Goal: Task Accomplishment & Management: Manage account settings

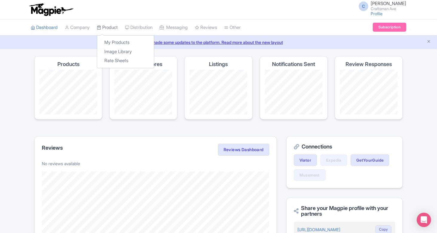
click at [108, 28] on link "Product" at bounding box center [107, 27] width 21 height 16
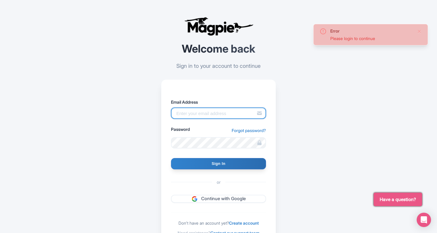
type input "hello@craftsmanave.com"
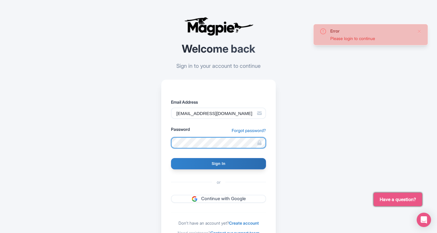
click at [218, 163] on input "Sign In" at bounding box center [218, 163] width 95 height 11
type input "Signing in..."
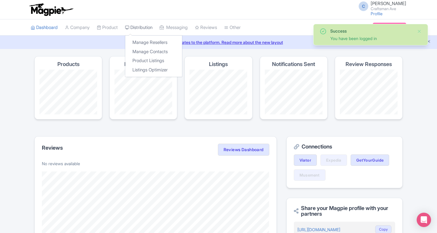
click at [148, 26] on link "Distribution" at bounding box center [138, 27] width 27 height 16
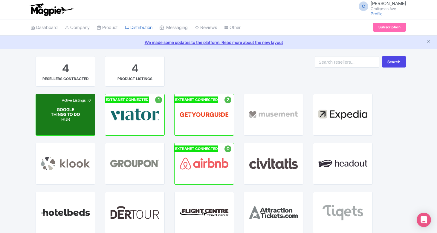
click at [81, 118] on div "Active Listings : 0 GOOGLE THINGS TO DO HUB" at bounding box center [65, 114] width 59 height 41
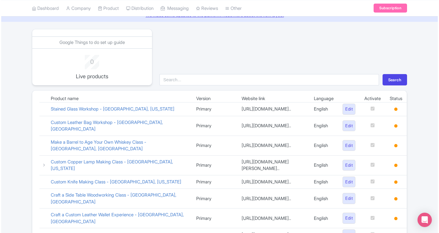
scroll to position [36, 0]
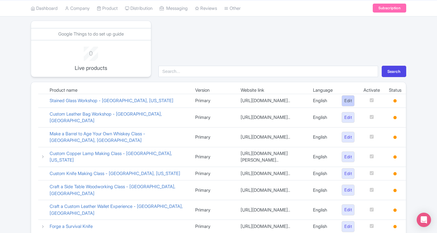
click at [349, 101] on link "Edit" at bounding box center [347, 100] width 13 height 11
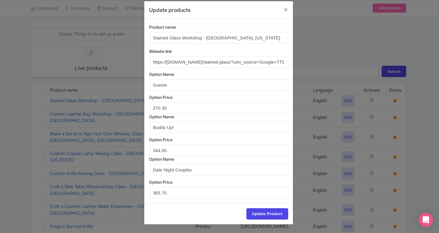
scroll to position [7, 0]
drag, startPoint x: 173, startPoint y: 107, endPoint x: 145, endPoint y: 107, distance: 27.8
click at [145, 107] on div "Product name Stained Glass Workshop - Brooklyn, New York Website link https://c…" at bounding box center [218, 111] width 149 height 184
paste input "$265"
type input "$265"
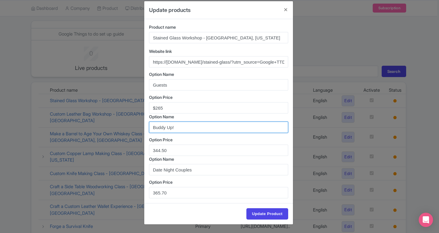
click at [202, 131] on input "Buddy Up!" at bounding box center [218, 127] width 139 height 11
drag, startPoint x: 197, startPoint y: 130, endPoint x: 139, endPoint y: 129, distance: 58.9
click at [139, 129] on div "Update products Product name Stained Glass Workshop - Brooklyn, New York Websit…" at bounding box center [219, 116] width 439 height 233
type input "Gu"
drag, startPoint x: 167, startPoint y: 129, endPoint x: 136, endPoint y: 125, distance: 31.3
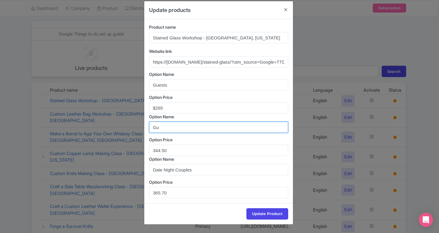
click at [136, 126] on div "Update products Product name Stained Glass Workshop - Brooklyn, New York Websit…" at bounding box center [219, 116] width 439 height 233
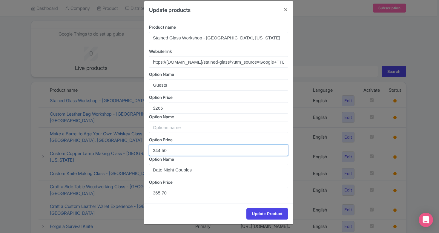
drag, startPoint x: 170, startPoint y: 148, endPoint x: 146, endPoint y: 145, distance: 24.4
click at [146, 145] on div "Product name Stained Glass Workshop - Brooklyn, New York Website link https://c…" at bounding box center [218, 111] width 149 height 184
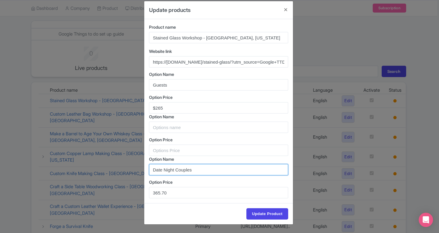
drag, startPoint x: 196, startPoint y: 169, endPoint x: 120, endPoint y: 165, distance: 76.0
click at [120, 165] on div "Update products Product name Stained Glass Workshop - Brooklyn, New York Websit…" at bounding box center [219, 116] width 439 height 233
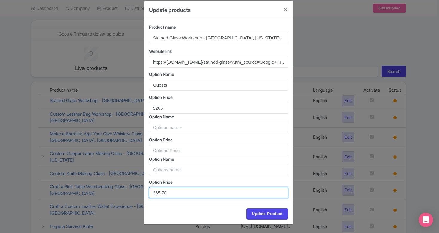
drag, startPoint x: 172, startPoint y: 191, endPoint x: 148, endPoint y: 189, distance: 24.6
click at [148, 189] on div "Product name Stained Glass Workshop - Brooklyn, New York Website link https://c…" at bounding box center [218, 111] width 149 height 184
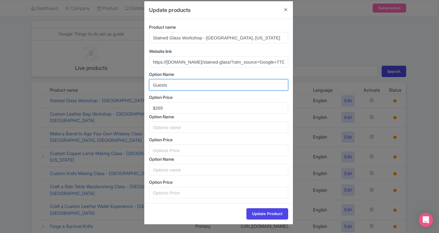
drag, startPoint x: 173, startPoint y: 84, endPoint x: 148, endPoint y: 84, distance: 24.8
click at [149, 84] on input "Guests" at bounding box center [218, 84] width 139 height 11
paste input "(1 person! Making 1 thing!)"
type input "Guests (1 person! Making 1 thing!)"
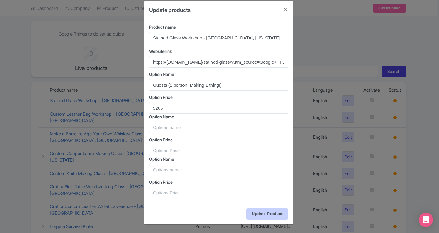
click at [263, 214] on input "Update Product" at bounding box center [267, 213] width 42 height 11
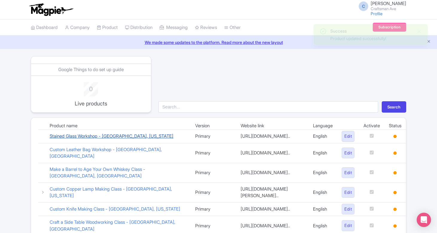
click at [124, 139] on link "Stained Glass Workshop - [GEOGRAPHIC_DATA], [US_STATE]" at bounding box center [112, 136] width 124 height 6
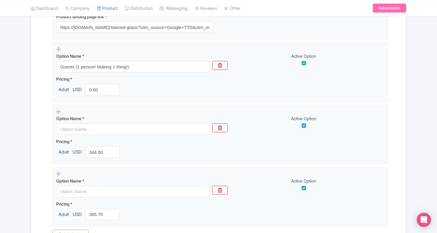
scroll to position [173, 0]
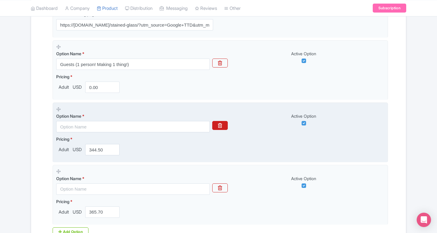
click at [223, 126] on button "button" at bounding box center [220, 125] width 16 height 9
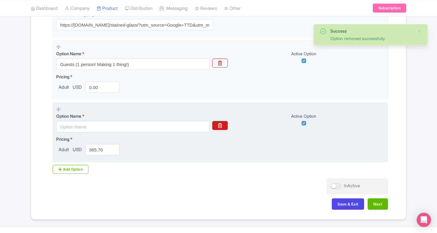
click at [224, 127] on button "button" at bounding box center [220, 125] width 16 height 9
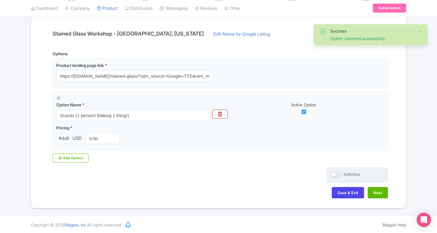
scroll to position [122, 0]
click at [376, 190] on button "Next" at bounding box center [377, 192] width 20 height 11
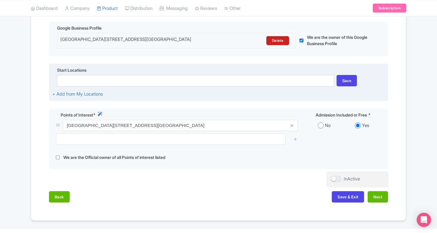
scroll to position [143, 0]
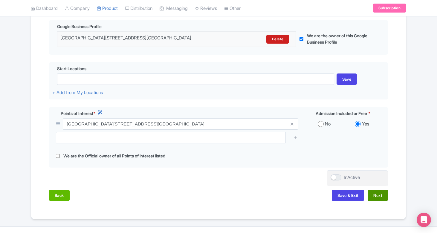
click at [379, 193] on button "Next" at bounding box center [377, 195] width 20 height 11
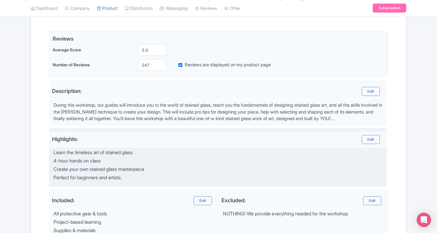
scroll to position [131, 0]
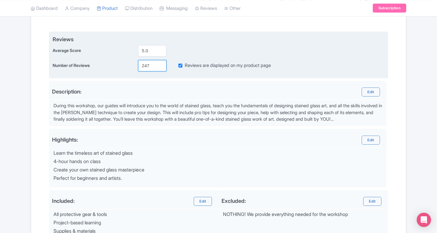
drag, startPoint x: 150, startPoint y: 66, endPoint x: 138, endPoint y: 66, distance: 11.9
click at [138, 66] on input "247" at bounding box center [152, 65] width 28 height 11
paste input "364"
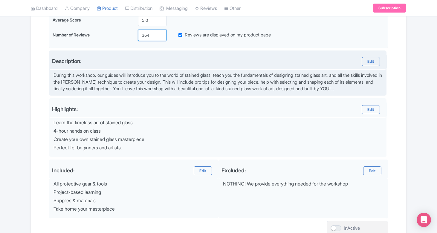
scroll to position [167, 0]
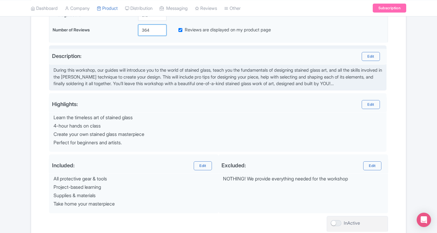
type input "364"
click at [177, 85] on div "During this workshop, our guides will introduce you to the world of stained gla…" at bounding box center [217, 77] width 329 height 20
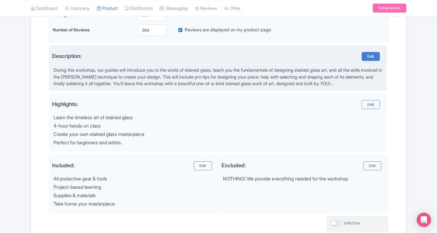
click at [369, 55] on link "Edit" at bounding box center [370, 56] width 18 height 9
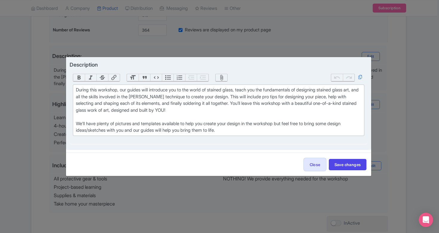
drag, startPoint x: 76, startPoint y: 90, endPoint x: 254, endPoint y: 134, distance: 183.6
click at [254, 134] on trix-editor "During this workshop, our guides will introduce you to the world of stained gla…" at bounding box center [219, 110] width 292 height 51
paste trix-editor "Stained Glass is one of the most unchanged crafts in the world. The process and…"
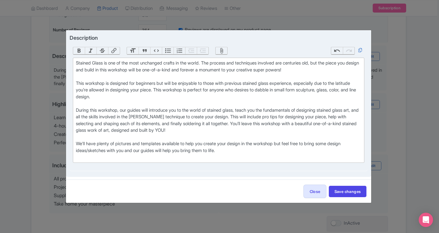
type trix-editor "<div>Stained Glass is one of the most unchanged crafts in the world. The proces…"
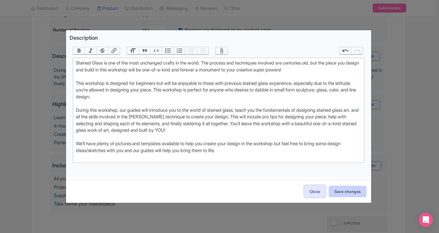
click at [355, 192] on button "Save changes" at bounding box center [348, 191] width 38 height 11
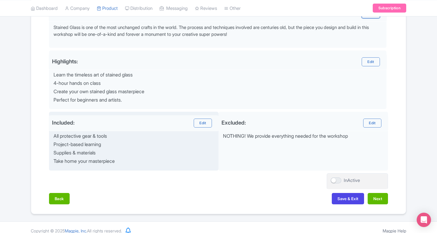
scroll to position [210, 0]
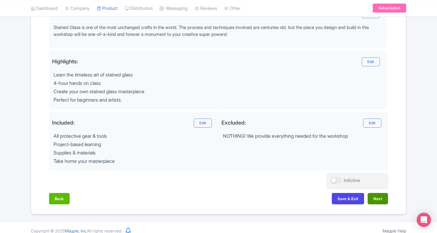
click at [372, 194] on button "Next" at bounding box center [377, 198] width 20 height 11
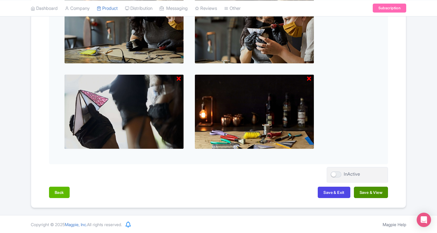
scroll to position [259, 0]
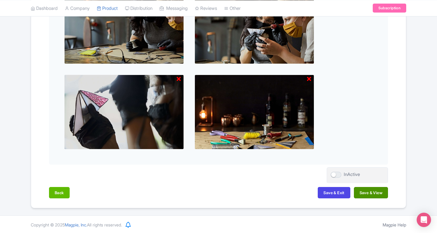
click at [362, 192] on button "Save & View" at bounding box center [371, 192] width 34 height 11
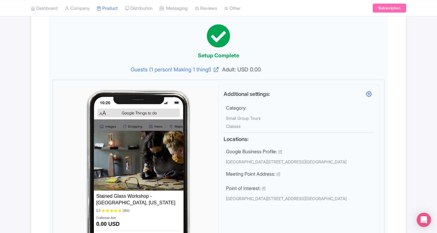
scroll to position [40, 0]
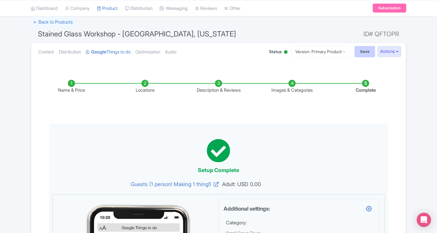
click at [364, 53] on input "Save" at bounding box center [364, 51] width 21 height 11
type input "Saving..."
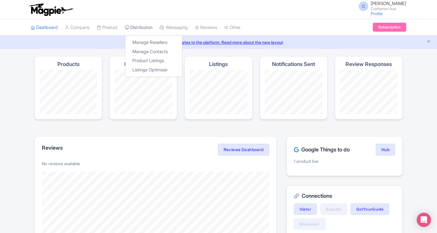
click at [139, 27] on link "Distribution" at bounding box center [138, 27] width 27 height 16
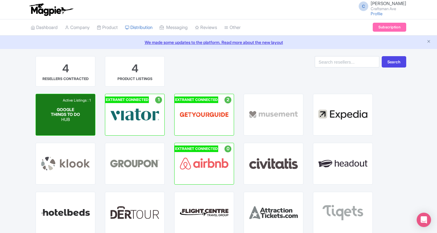
click at [74, 128] on div "Active Listings : 1 GOOGLE THINGS TO DO HUB" at bounding box center [65, 114] width 59 height 41
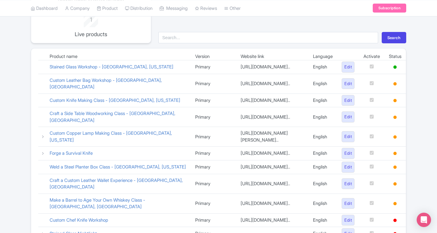
scroll to position [70, 0]
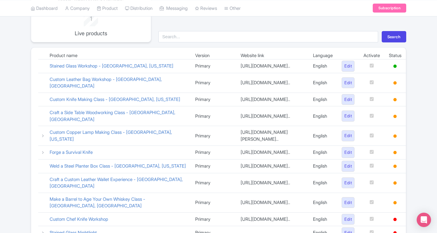
click at [127, 123] on td "Craft a Side Table Woodworking Class - [GEOGRAPHIC_DATA], [GEOGRAPHIC_DATA]" at bounding box center [117, 116] width 145 height 20
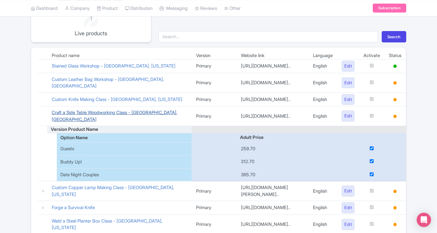
click at [127, 119] on link "Craft a Side Table Woodworking Class - [GEOGRAPHIC_DATA], [GEOGRAPHIC_DATA]" at bounding box center [115, 116] width 126 height 13
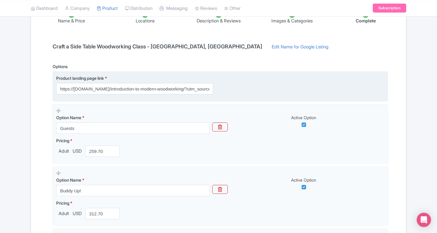
scroll to position [113, 0]
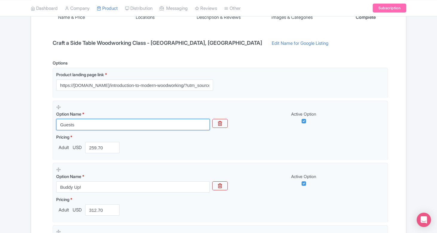
drag, startPoint x: 91, startPoint y: 123, endPoint x: 45, endPoint y: 123, distance: 46.0
click at [45, 123] on div "Name & Price Locations Description & Reviews Images & Categories Complete Craft…" at bounding box center [218, 166] width 367 height 343
paste input "(1 person! Making 1 thing!)"
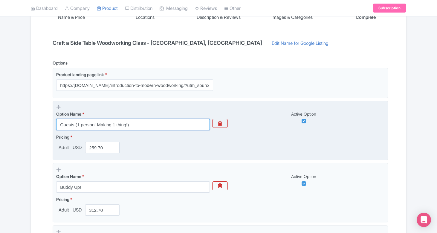
click at [134, 122] on input "Guests (1 person! Making 1 thing!)" at bounding box center [133, 124] width 154 height 11
type input "Guests (1 person! Making 1 thing!)"
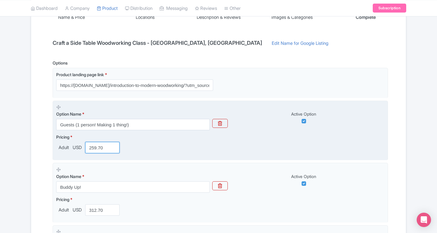
drag, startPoint x: 104, startPoint y: 146, endPoint x: 82, endPoint y: 146, distance: 21.8
click at [82, 146] on div "Adult USD 259.70" at bounding box center [89, 147] width 66 height 11
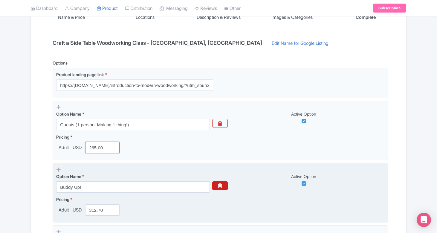
type input "265.00"
click at [223, 183] on button "button" at bounding box center [220, 185] width 16 height 9
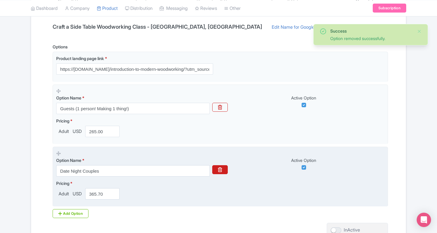
click at [224, 166] on button "button" at bounding box center [220, 169] width 16 height 9
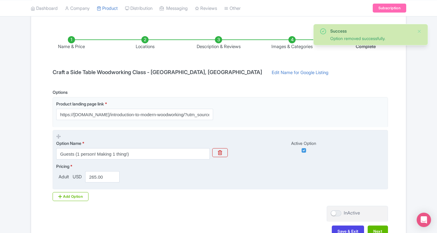
scroll to position [95, 0]
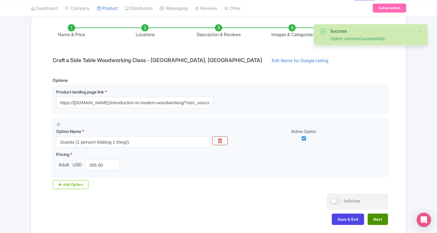
click at [374, 217] on button "Next" at bounding box center [377, 219] width 20 height 11
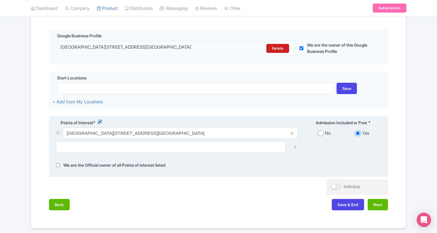
scroll to position [134, 0]
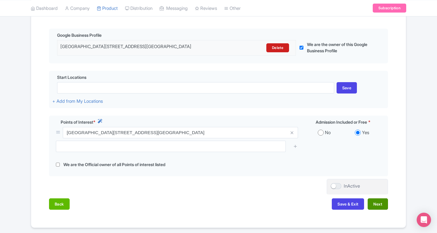
click at [381, 200] on button "Next" at bounding box center [377, 203] width 20 height 11
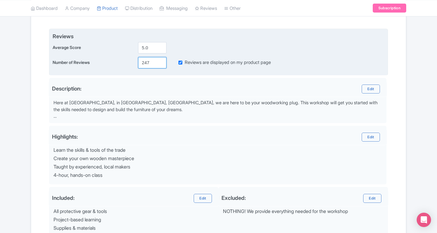
drag, startPoint x: 152, startPoint y: 60, endPoint x: 141, endPoint y: 60, distance: 11.1
click at [141, 60] on input "247" at bounding box center [152, 62] width 28 height 11
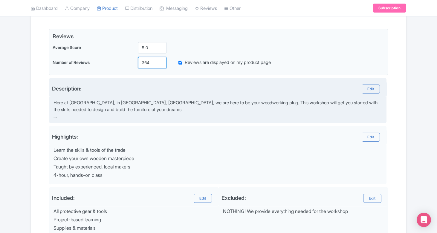
type input "364"
click at [201, 96] on div "Description: Edit" at bounding box center [218, 89] width 338 height 16
click at [373, 91] on link "Edit" at bounding box center [370, 89] width 18 height 9
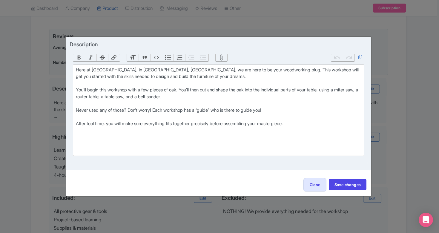
click at [283, 106] on div "Here at Craftsman Ave, in Brooklyn, NY, we are here to be your woodworking plug…" at bounding box center [219, 111] width 286 height 88
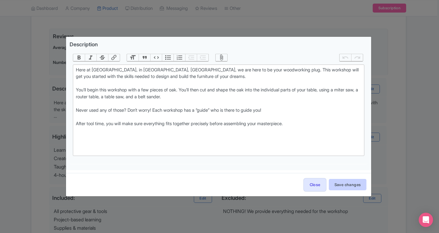
click at [353, 183] on button "Save changes" at bounding box center [348, 184] width 38 height 11
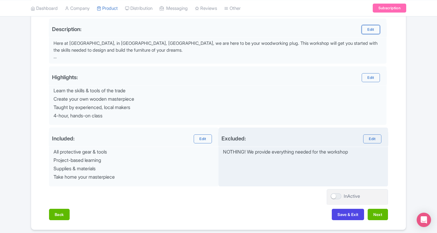
scroll to position [196, 0]
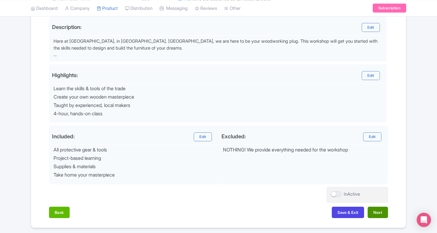
click at [378, 209] on button "Next" at bounding box center [377, 212] width 20 height 11
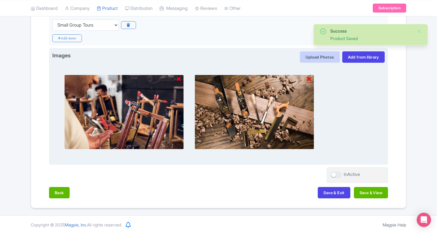
click at [319, 56] on button "Upload Photos" at bounding box center [320, 56] width 40 height 11
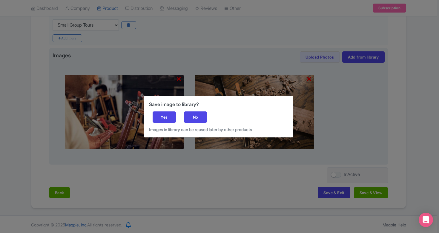
click at [199, 156] on div "Save image to library? Yes No Images in library can be reused later by other pr…" at bounding box center [219, 116] width 439 height 233
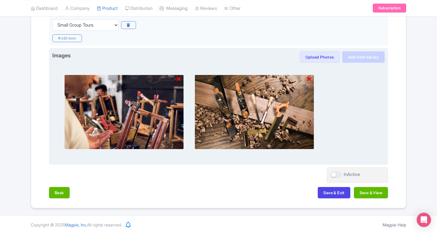
click at [374, 59] on link "Add from library" at bounding box center [363, 56] width 42 height 11
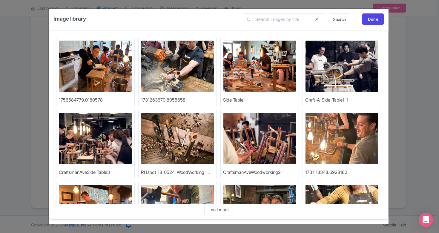
click at [260, 68] on img at bounding box center [259, 66] width 73 height 52
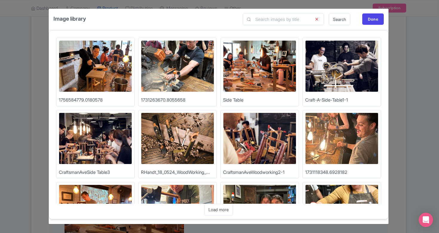
click at [186, 74] on img at bounding box center [177, 66] width 73 height 52
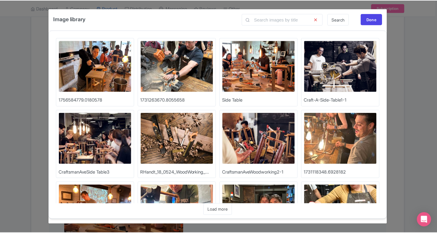
scroll to position [0, 0]
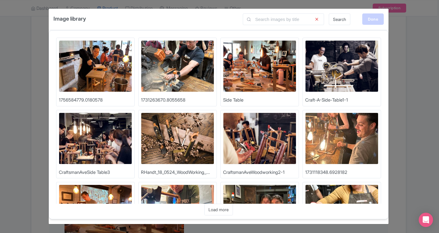
click at [372, 19] on div "Done" at bounding box center [373, 18] width 22 height 11
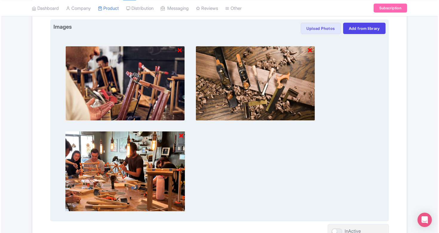
scroll to position [203, 0]
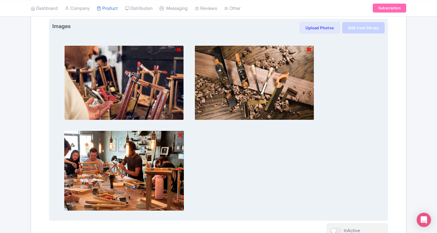
click at [363, 26] on link "Add from library" at bounding box center [363, 27] width 42 height 11
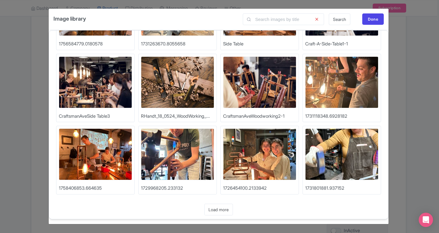
scroll to position [56, 0]
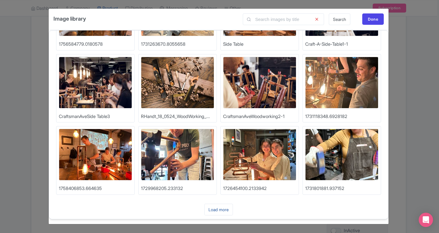
click at [214, 208] on link "Load more" at bounding box center [218, 210] width 29 height 12
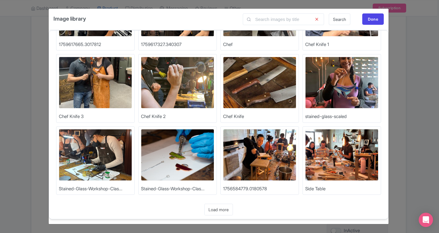
scroll to position [272, 0]
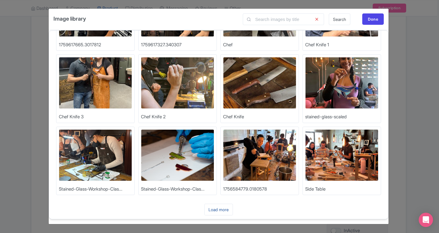
click at [217, 208] on link "Load more" at bounding box center [218, 210] width 29 height 12
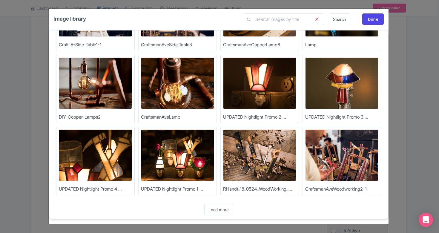
scroll to position [488, 0]
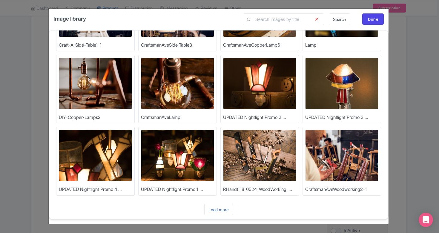
click at [218, 208] on link "Load more" at bounding box center [218, 210] width 29 height 12
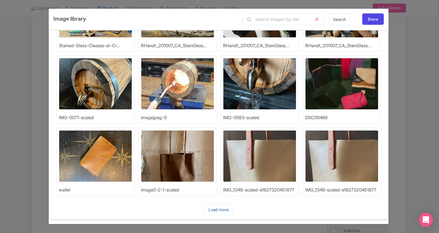
click at [222, 211] on link "Load more" at bounding box center [218, 210] width 29 height 12
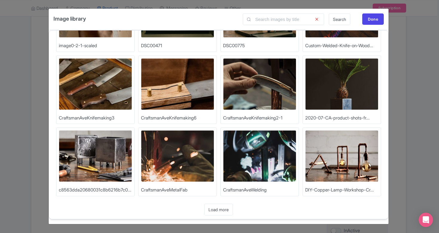
scroll to position [920, 0]
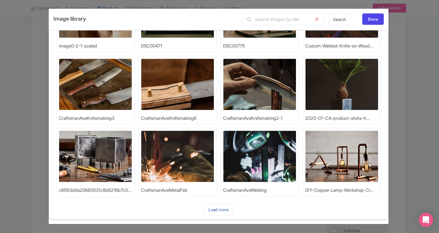
click at [219, 208] on link "Load more" at bounding box center [218, 210] width 29 height 12
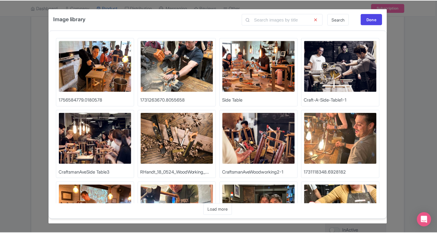
scroll to position [0, 0]
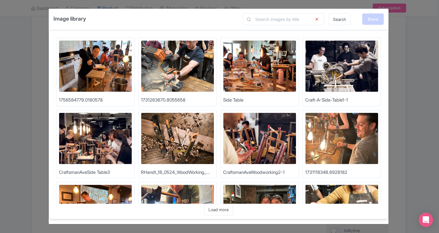
click at [372, 19] on div "Done" at bounding box center [373, 18] width 22 height 11
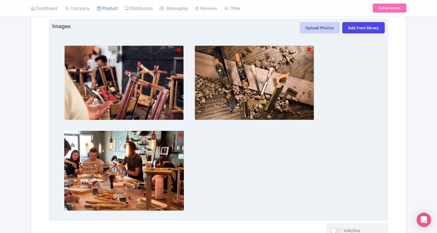
click at [321, 26] on button "Upload Photos" at bounding box center [320, 27] width 40 height 11
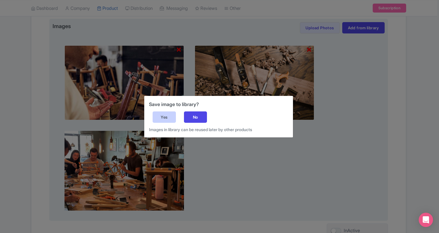
click at [168, 119] on div "Yes" at bounding box center [164, 116] width 23 height 11
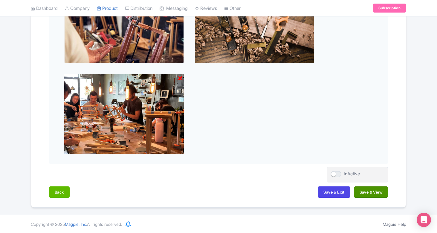
scroll to position [259, 0]
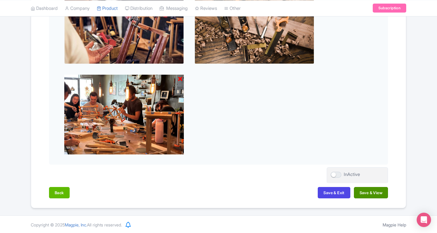
click at [361, 190] on button "Save & View" at bounding box center [371, 192] width 34 height 11
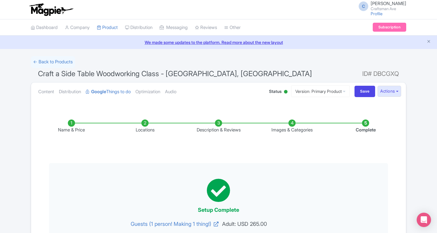
scroll to position [0, 0]
click at [363, 89] on input "Save" at bounding box center [364, 91] width 21 height 11
type input "Saving..."
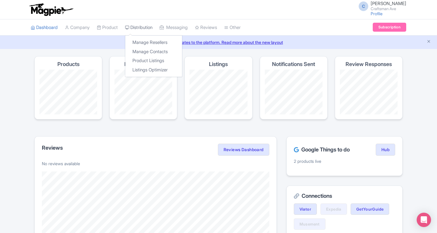
click at [147, 26] on link "Distribution" at bounding box center [138, 27] width 27 height 16
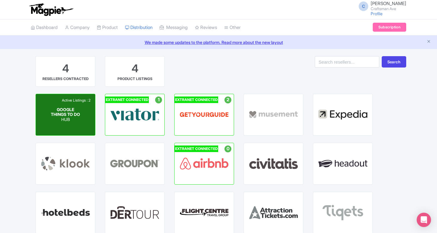
click at [72, 121] on p "HUB" at bounding box center [66, 119] width 30 height 5
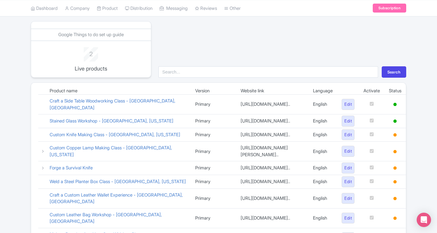
scroll to position [35, 0]
click at [153, 154] on link "Custom Copper Lamp Making Class - [GEOGRAPHIC_DATA], [US_STATE]" at bounding box center [111, 151] width 122 height 13
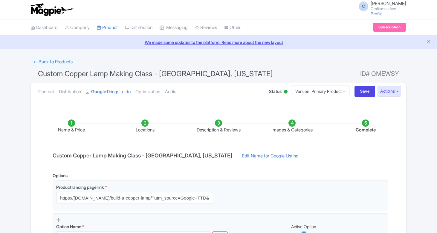
scroll to position [107, 0]
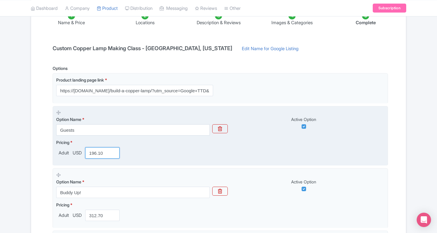
drag, startPoint x: 105, startPoint y: 153, endPoint x: 72, endPoint y: 152, distance: 33.2
click at [72, 152] on div "Adult USD 196.10" at bounding box center [89, 152] width 66 height 11
type input "245"
click at [147, 143] on div "Pricing * Adult USD 245" at bounding box center [220, 148] width 328 height 19
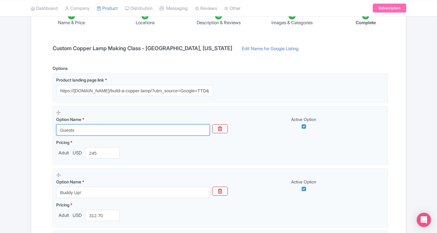
drag, startPoint x: 79, startPoint y: 128, endPoint x: 50, endPoint y: 128, distance: 28.4
click at [50, 128] on div "Options Product landing page link * https://craftsmanave.com/build-a-copper-lam…" at bounding box center [218, 183] width 339 height 237
paste input "(1 person! Making 1 thing!)"
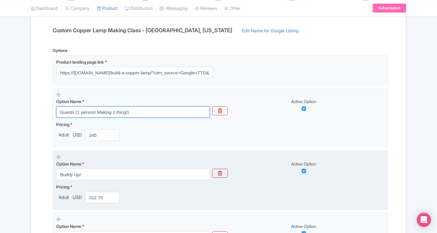
scroll to position [126, 0]
type input "Guests (1 person! Making 1 thing!)"
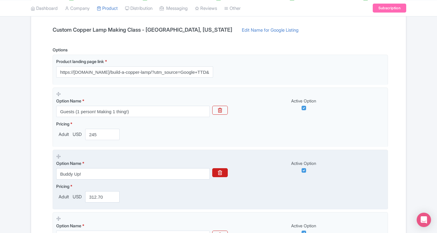
click at [223, 170] on button "button" at bounding box center [220, 172] width 16 height 9
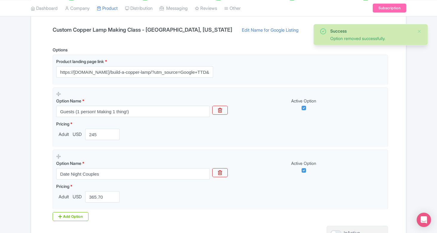
click at [223, 170] on button "button" at bounding box center [220, 172] width 16 height 9
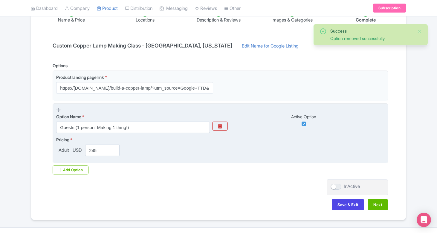
scroll to position [109, 0]
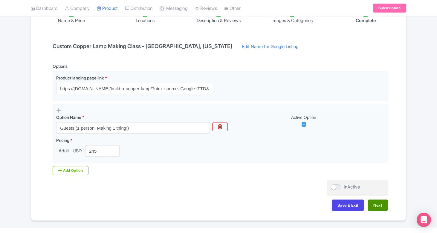
click at [384, 202] on button "Next" at bounding box center [377, 205] width 20 height 11
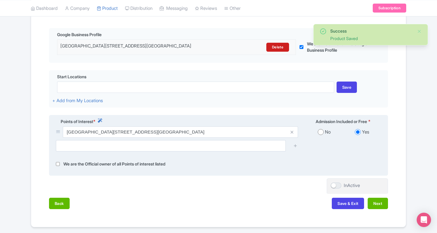
scroll to position [136, 0]
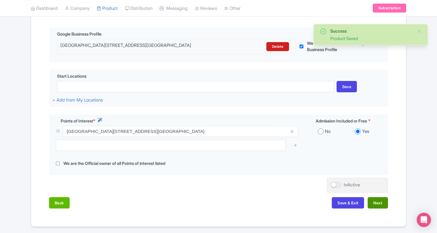
click at [379, 200] on button "Next" at bounding box center [377, 202] width 20 height 11
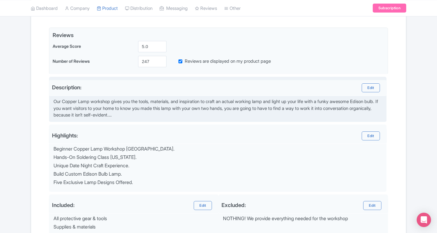
click at [300, 108] on div "Our Copper Lamp workshop gives you the tools, materials, and inspiration to cra…" at bounding box center [217, 108] width 329 height 20
click at [222, 117] on div "Our Copper Lamp workshop gives you the tools, materials, and inspiration to cra…" at bounding box center [217, 108] width 329 height 20
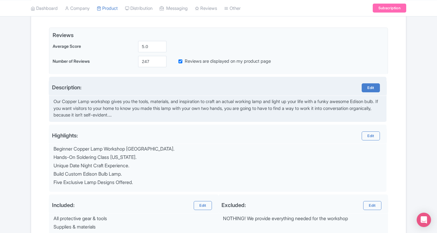
click at [372, 90] on link "Edit" at bounding box center [370, 87] width 18 height 9
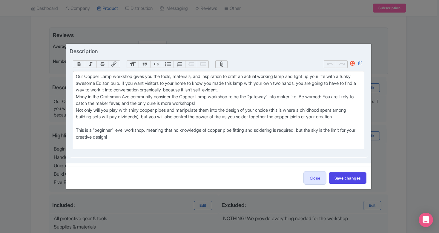
click at [78, 134] on div "Our Copper Lamp workshop gives you the tools, materials, and inspiration to cra…" at bounding box center [219, 110] width 286 height 74
click at [272, 87] on div "Our Copper Lamp workshop gives you the tools, materials, and inspiration to cra…" at bounding box center [219, 110] width 286 height 74
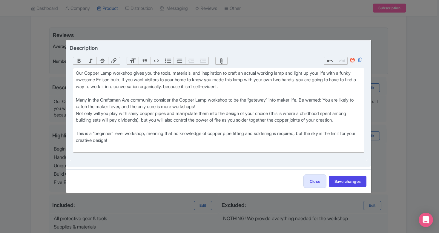
click at [227, 105] on div "Our Copper Lamp workshop gives you the tools, materials, and inspiration to cra…" at bounding box center [219, 110] width 286 height 81
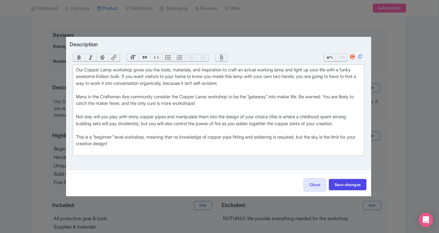
click at [77, 112] on div "Our Copper Lamp workshop gives you the tools, materials, and inspiration to cra…" at bounding box center [219, 111] width 286 height 88
type trix-editor "<div>Our Copper Lamp workshop gives you the tools, materials, and inspiration t…"
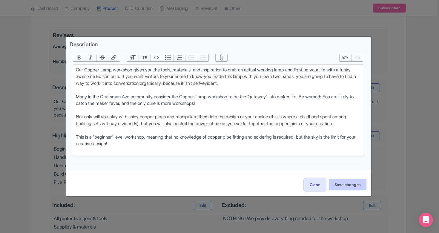
click at [352, 186] on button "Save changes" at bounding box center [348, 184] width 38 height 11
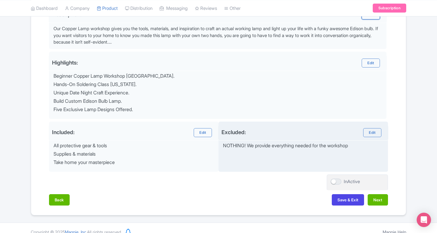
scroll to position [211, 0]
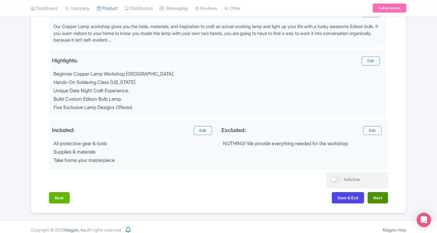
click at [375, 193] on button "Next" at bounding box center [377, 197] width 20 height 11
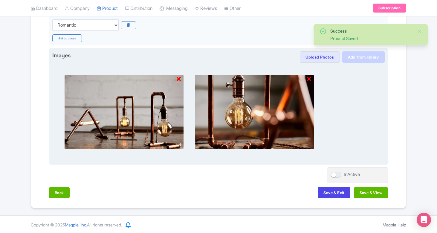
click at [365, 58] on link "Add from library" at bounding box center [363, 56] width 42 height 11
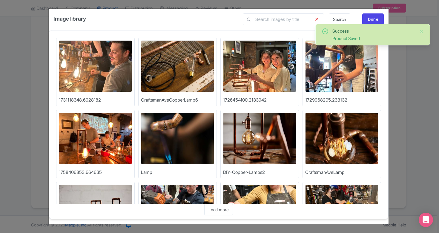
click at [269, 66] on img at bounding box center [259, 66] width 73 height 52
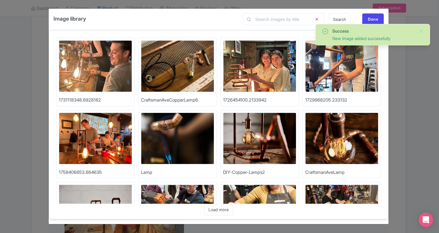
click at [111, 138] on img at bounding box center [95, 139] width 73 height 52
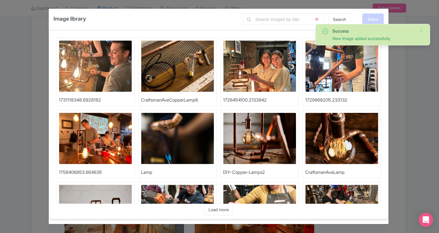
click at [372, 17] on div "Done" at bounding box center [373, 18] width 22 height 11
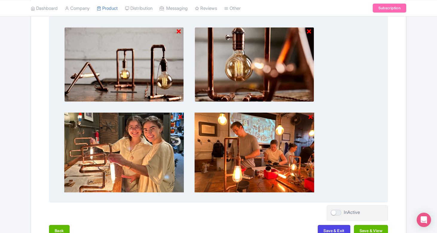
scroll to position [243, 0]
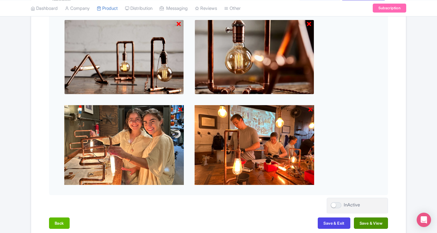
click at [368, 220] on button "Save & View" at bounding box center [371, 222] width 34 height 11
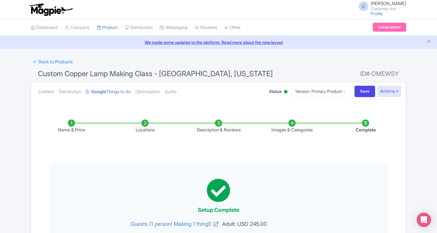
scroll to position [0, 0]
click at [364, 94] on input "Save" at bounding box center [364, 91] width 21 height 11
type input "Saving..."
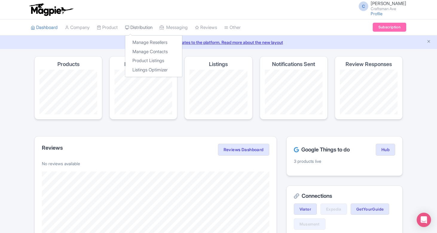
click at [151, 32] on link "Distribution" at bounding box center [138, 27] width 27 height 16
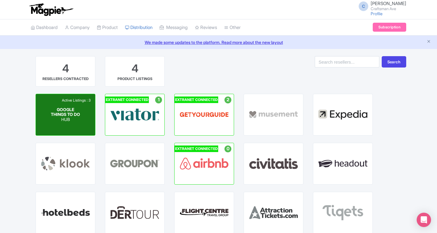
click at [62, 117] on span "GOOGLE THINGS TO DO" at bounding box center [65, 112] width 29 height 10
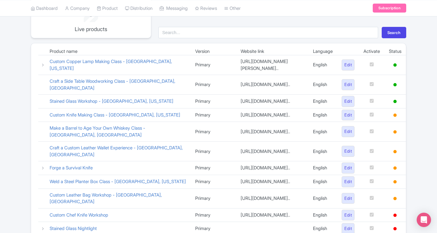
scroll to position [76, 0]
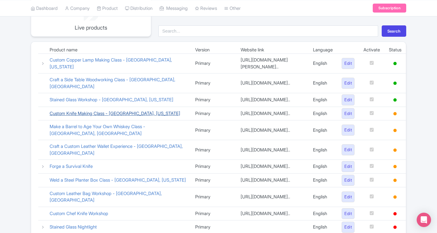
click at [124, 114] on link "Custom Knife Making Class - [GEOGRAPHIC_DATA], [US_STATE]" at bounding box center [115, 114] width 131 height 6
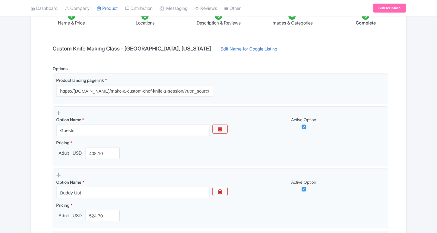
scroll to position [107, 0]
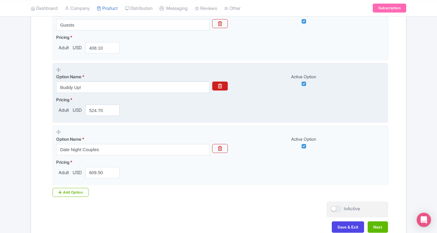
click at [222, 82] on button "button" at bounding box center [220, 86] width 16 height 9
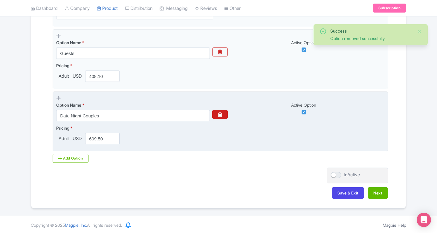
click at [220, 114] on icon "button" at bounding box center [220, 114] width 4 height 5
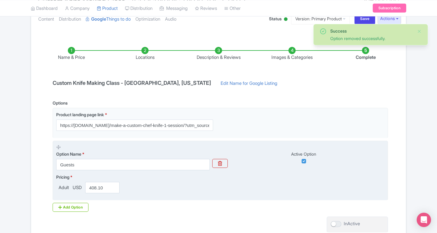
scroll to position [67, 0]
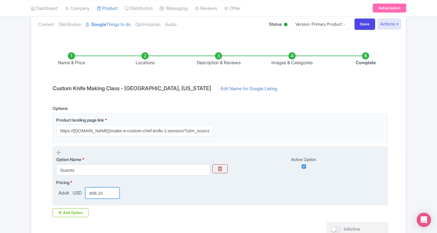
drag, startPoint x: 105, startPoint y: 192, endPoint x: 72, endPoint y: 192, distance: 33.2
click at [82, 192] on div "Adult USD 408.10" at bounding box center [89, 192] width 66 height 11
type input "405.00"
click at [170, 192] on div "Pricing * Adult USD 405.00" at bounding box center [220, 188] width 328 height 19
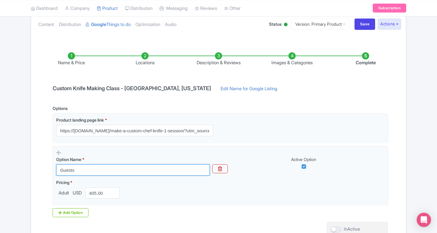
paste input "(1 person! Making 1 thing!)"
drag, startPoint x: 78, startPoint y: 169, endPoint x: 49, endPoint y: 169, distance: 29.0
click at [49, 169] on div "Options Product landing page link * https://[DOMAIN_NAME]/make-a-custom-chef-kn…" at bounding box center [218, 161] width 339 height 112
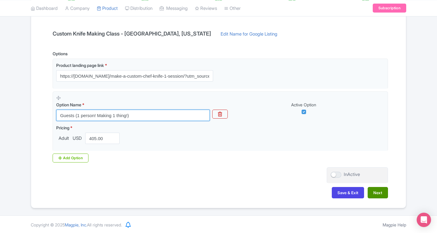
scroll to position [122, 0]
type input "Guests (1 person! Making 1 thing!)"
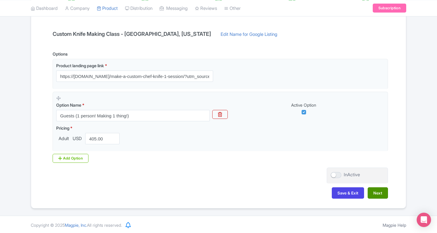
click at [385, 195] on button "Next" at bounding box center [377, 192] width 20 height 11
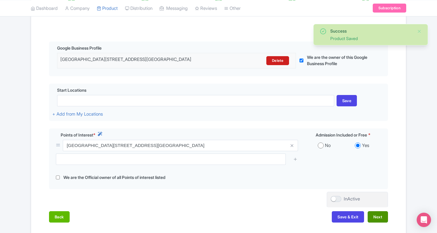
click at [381, 217] on button "Next" at bounding box center [377, 216] width 20 height 11
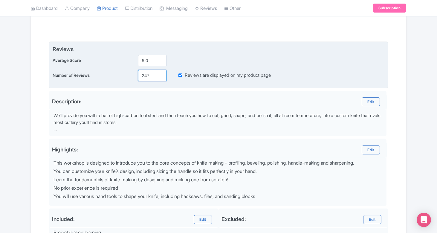
drag, startPoint x: 151, startPoint y: 75, endPoint x: 131, endPoint y: 75, distance: 20.3
click at [131, 75] on div "Number of Reviews 247 Reviews are displayed on my product page" at bounding box center [219, 75] width 332 height 11
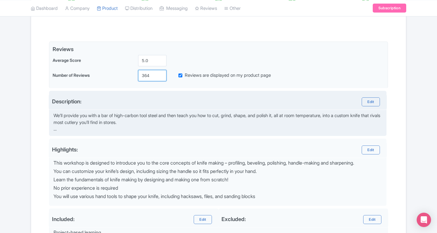
type input "364"
click at [148, 103] on div "Description:" at bounding box center [134, 101] width 165 height 9
click at [366, 101] on link "Edit" at bounding box center [370, 101] width 18 height 9
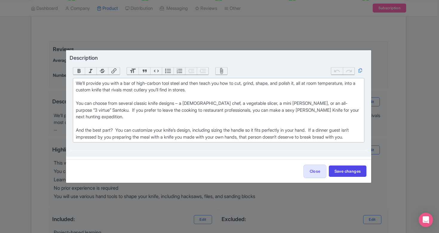
click at [78, 100] on div "We’ll provide you with a bar of high-carbon tool steel and then teach you how t…" at bounding box center [219, 110] width 286 height 61
type trix-editor "<div>We’ll provide you with a bar of high-carbon tool steel and then teach you …"
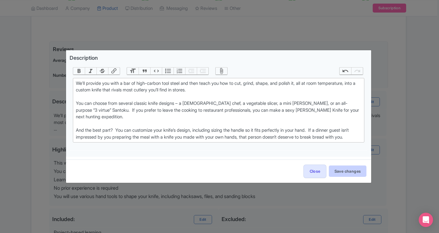
click at [346, 175] on button "Save changes" at bounding box center [348, 170] width 38 height 11
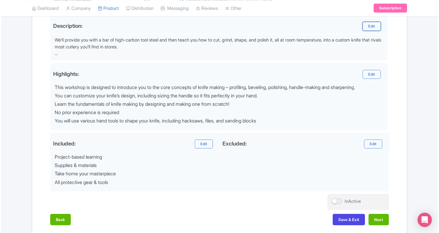
scroll to position [199, 0]
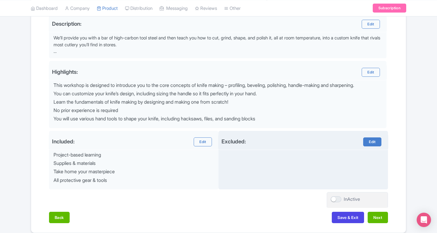
click at [374, 139] on link "Edit" at bounding box center [372, 141] width 18 height 9
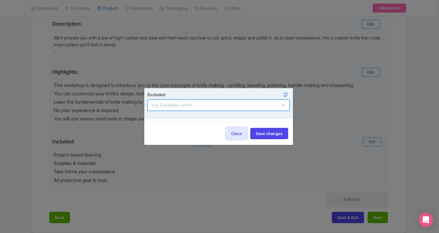
click at [223, 101] on input "text" at bounding box center [219, 104] width 142 height 11
paste input "NOTHING! We provide everything needed for the workshop"
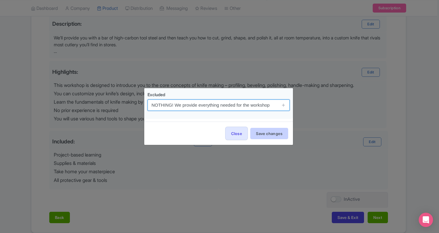
type input "NOTHING! We provide everything needed for the workshop"
click at [265, 131] on button "Save changes" at bounding box center [269, 133] width 38 height 11
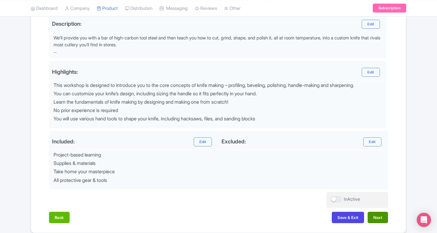
click at [379, 212] on button "Next" at bounding box center [377, 217] width 20 height 11
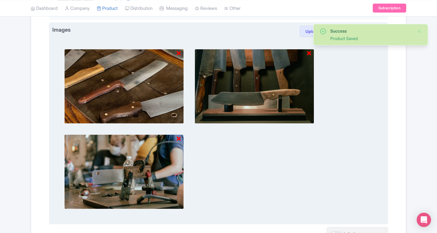
click at [352, 65] on div at bounding box center [218, 129] width 332 height 184
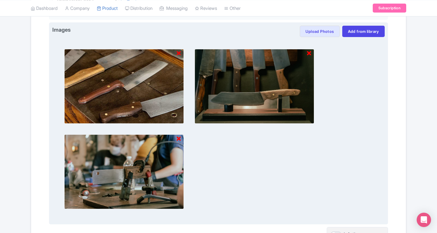
click at [360, 30] on link "Add from library" at bounding box center [363, 31] width 42 height 11
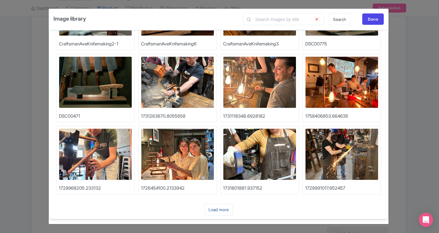
scroll to position [56, 0]
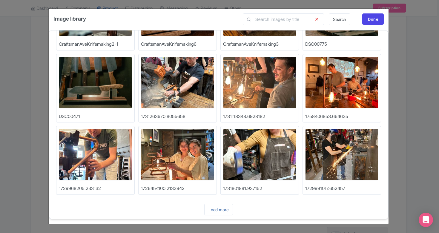
click at [221, 206] on link "Load more" at bounding box center [218, 210] width 29 height 12
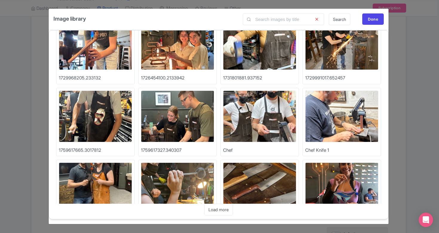
scroll to position [167, 0]
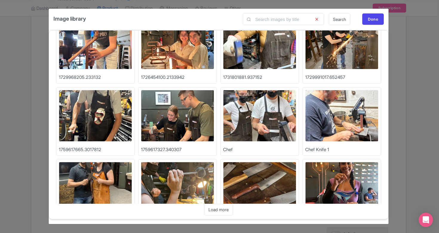
click at [282, 119] on img at bounding box center [259, 116] width 73 height 52
click at [332, 119] on img at bounding box center [341, 116] width 73 height 52
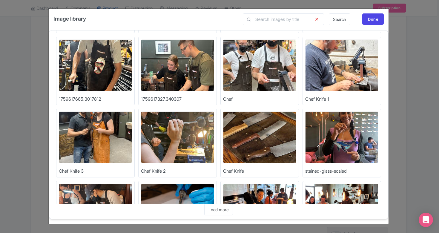
scroll to position [218, 0]
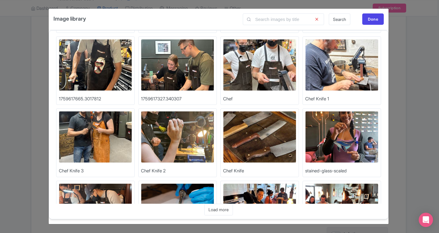
click at [182, 136] on img at bounding box center [177, 137] width 73 height 52
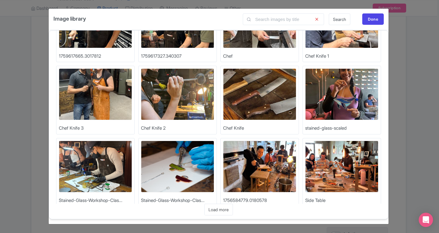
scroll to position [272, 0]
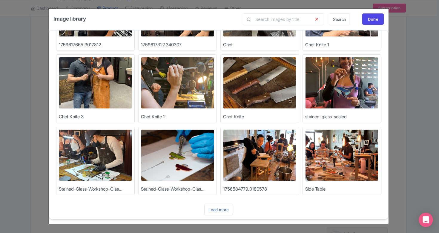
click at [215, 211] on link "Load more" at bounding box center [218, 210] width 29 height 12
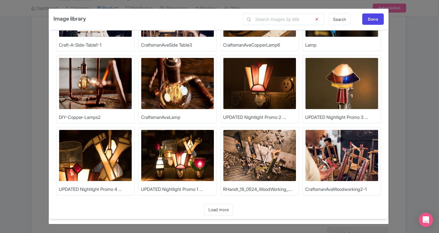
scroll to position [487, 0]
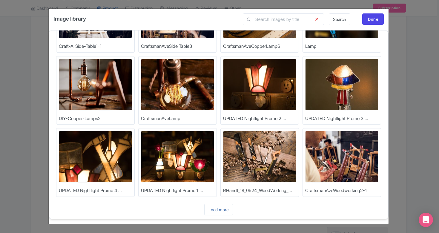
click at [223, 214] on link "Load more" at bounding box center [218, 210] width 29 height 12
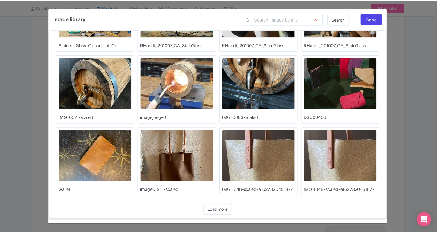
scroll to position [704, 0]
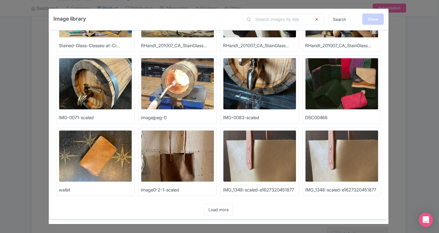
click at [378, 20] on div "Done" at bounding box center [373, 18] width 22 height 11
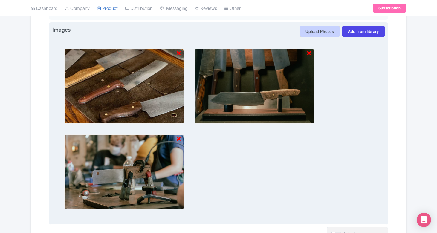
click at [320, 30] on button "Upload Photos" at bounding box center [320, 31] width 40 height 11
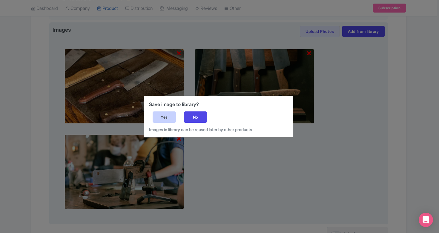
click at [168, 114] on div "Yes" at bounding box center [164, 116] width 23 height 11
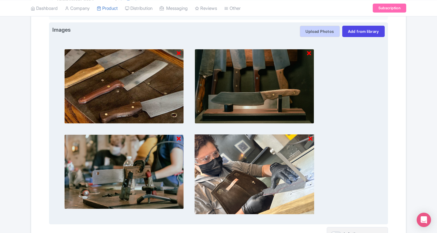
click at [321, 33] on button "Upload Photos" at bounding box center [320, 31] width 40 height 11
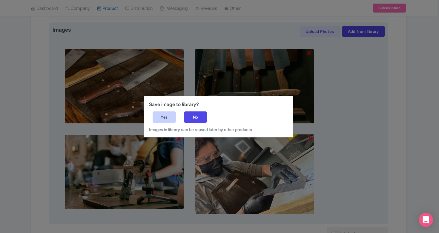
click at [168, 114] on div "Yes" at bounding box center [164, 116] width 23 height 11
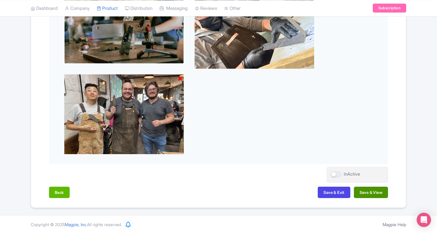
scroll to position [344, 0]
click at [372, 188] on button "Save & View" at bounding box center [371, 192] width 34 height 11
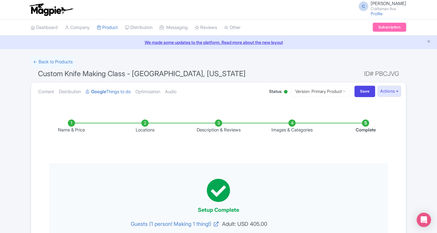
scroll to position [0, 0]
click at [359, 86] on input "Save" at bounding box center [364, 91] width 21 height 11
type input "Saving..."
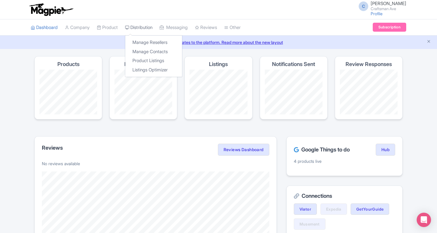
click at [145, 24] on link "Distribution" at bounding box center [138, 27] width 27 height 16
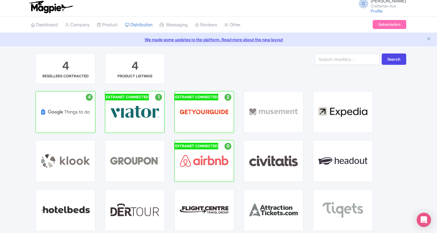
scroll to position [3, 0]
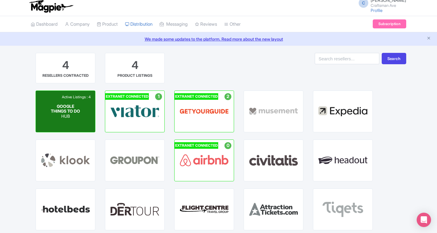
click at [78, 105] on div "GOOGLE THINGS TO DO HUB" at bounding box center [66, 111] width 30 height 15
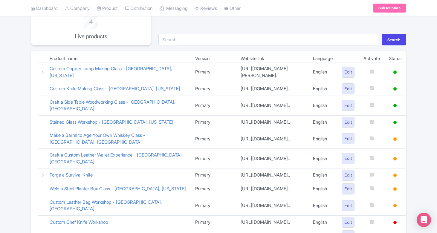
scroll to position [79, 0]
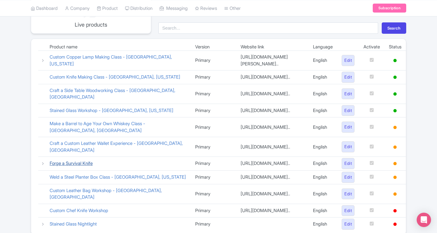
click at [77, 166] on link "Forge a Survival Knife" at bounding box center [71, 163] width 43 height 6
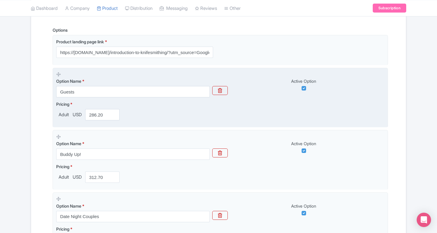
scroll to position [156, 0]
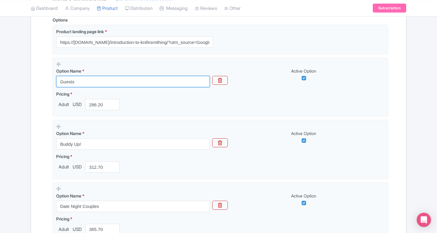
drag, startPoint x: 78, startPoint y: 81, endPoint x: 49, endPoint y: 81, distance: 29.3
click at [49, 81] on div "Name & Price Locations Description & Reviews Images & Categories Complete Forge…" at bounding box center [218, 123] width 367 height 343
paste input "(1 person! Making 1 thing!)"
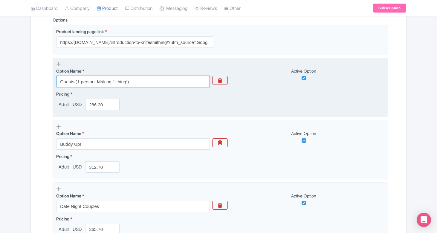
type input "Guests (1 person! Making 1 thing!)"
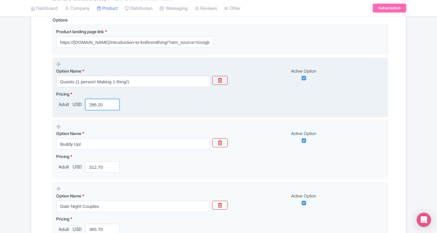
drag, startPoint x: 105, startPoint y: 103, endPoint x: 67, endPoint y: 102, distance: 37.3
click at [67, 102] on div "Adult USD 286.20" at bounding box center [89, 104] width 66 height 11
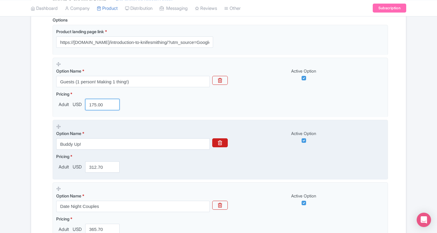
type input "175.00"
click at [222, 141] on icon "button" at bounding box center [220, 142] width 4 height 5
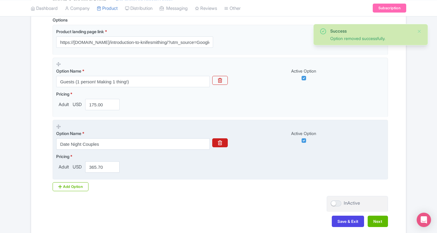
click at [221, 140] on icon "button" at bounding box center [220, 142] width 4 height 5
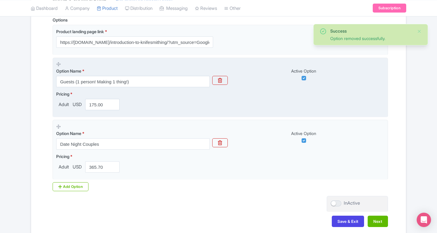
scroll to position [122, 0]
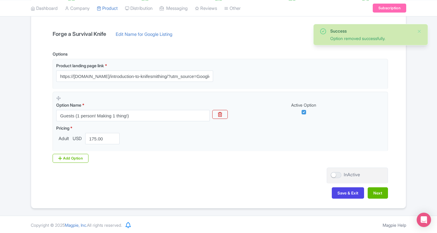
click at [374, 185] on div "Name & Price Locations Description & Reviews Images & Categories Complete Forge…" at bounding box center [218, 95] width 367 height 219
click at [375, 191] on button "Next" at bounding box center [377, 192] width 20 height 11
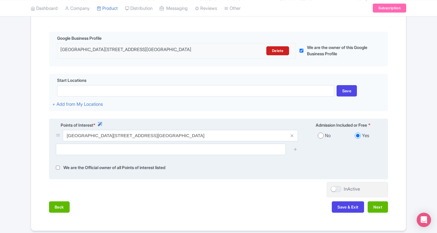
scroll to position [133, 0]
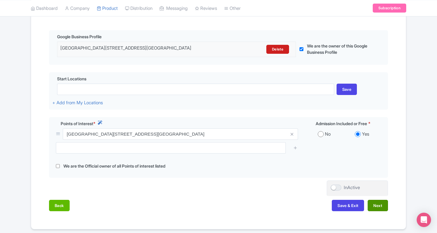
click at [378, 204] on button "Next" at bounding box center [377, 205] width 20 height 11
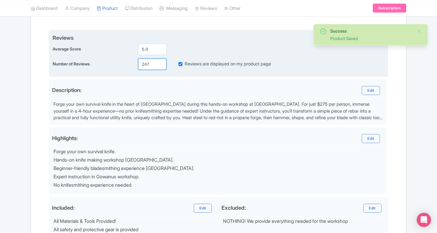
drag, startPoint x: 149, startPoint y: 62, endPoint x: 134, endPoint y: 62, distance: 15.2
click at [134, 62] on div "Number of Reviews 247 Reviews are displayed on my product page" at bounding box center [219, 64] width 332 height 11
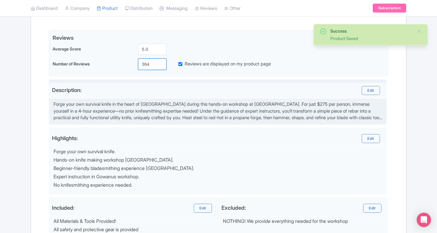
type input "364"
click at [185, 118] on div "Forge your own survival knife in the heart of Brooklyn during this hands-on wor…" at bounding box center [217, 111] width 329 height 20
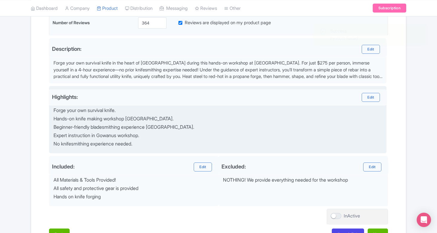
scroll to position [175, 0]
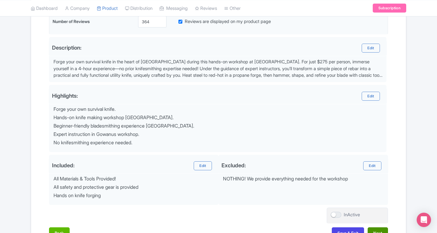
click at [378, 230] on button "Next" at bounding box center [377, 232] width 20 height 11
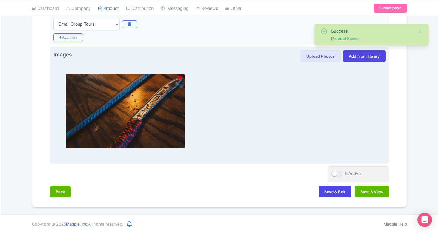
scroll to position [174, 0]
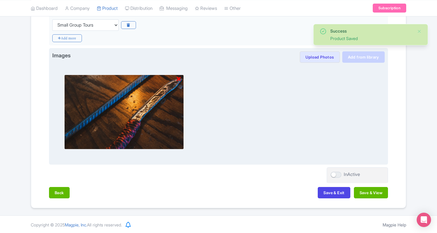
click at [362, 58] on link "Add from library" at bounding box center [363, 56] width 42 height 11
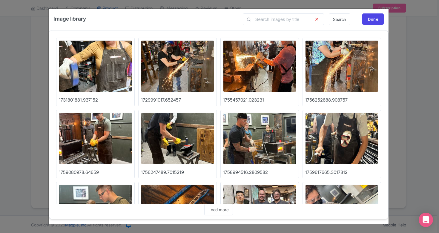
click at [184, 145] on img at bounding box center [177, 139] width 73 height 52
click at [255, 128] on img at bounding box center [259, 139] width 73 height 52
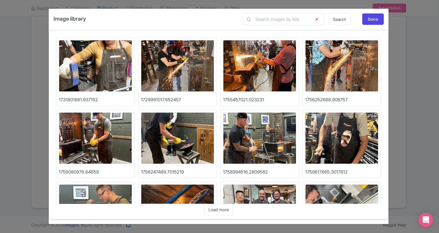
click at [187, 67] on img at bounding box center [177, 66] width 73 height 52
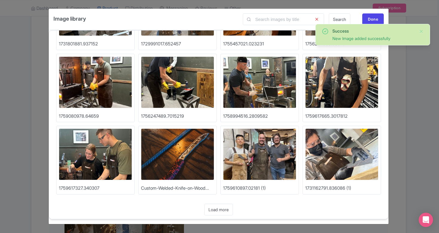
scroll to position [56, 0]
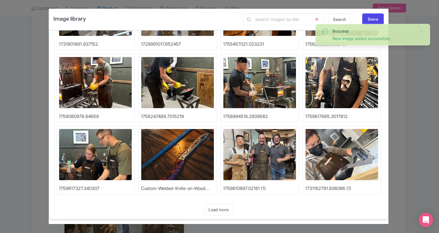
click at [86, 162] on img at bounding box center [95, 155] width 73 height 52
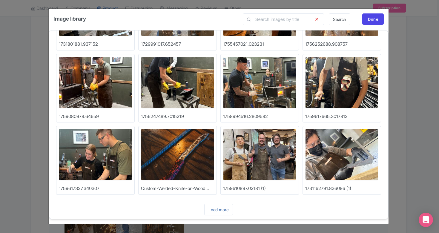
click at [214, 209] on link "Load more" at bounding box center [218, 210] width 29 height 12
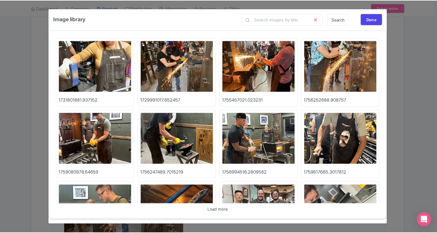
scroll to position [0, 0]
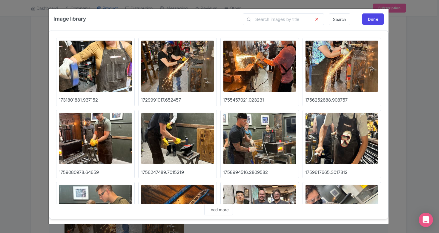
click at [199, 123] on img at bounding box center [177, 139] width 73 height 52
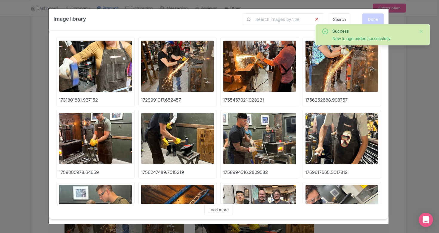
click at [369, 19] on div "Done" at bounding box center [373, 18] width 22 height 11
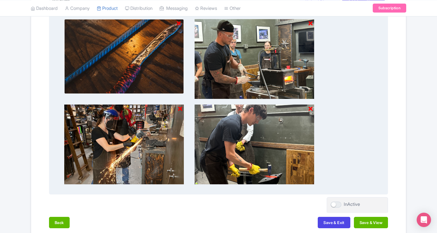
scroll to position [229, 0]
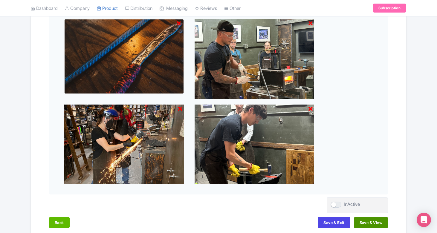
click at [364, 222] on button "Save & View" at bounding box center [371, 222] width 34 height 11
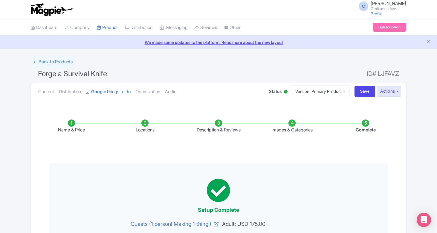
scroll to position [0, 0]
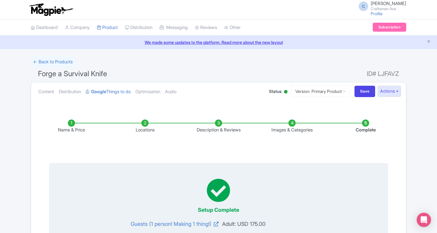
drag, startPoint x: 361, startPoint y: 92, endPoint x: 282, endPoint y: 180, distance: 118.7
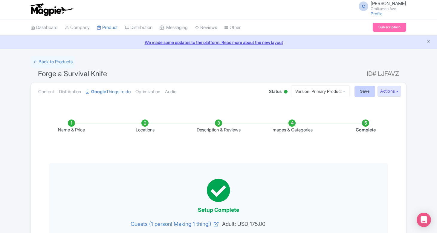
click at [361, 92] on input "Save" at bounding box center [364, 91] width 21 height 11
type input "Saving..."
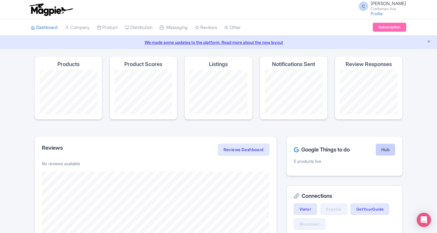
click at [381, 147] on link "Hub" at bounding box center [384, 150] width 19 height 12
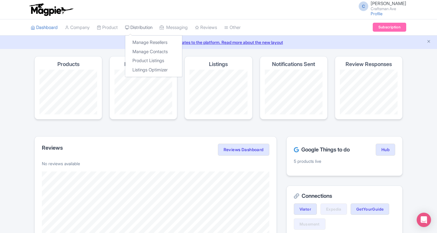
click at [142, 27] on link "Distribution" at bounding box center [138, 27] width 27 height 16
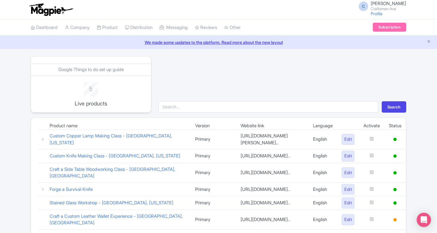
click at [277, 82] on div "Search" at bounding box center [282, 84] width 255 height 56
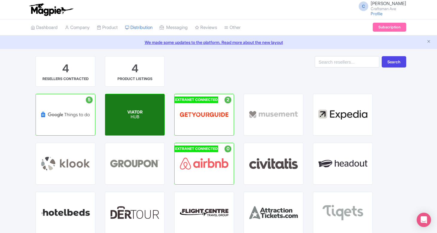
click at [145, 128] on div "VIATOR HUB" at bounding box center [134, 114] width 59 height 41
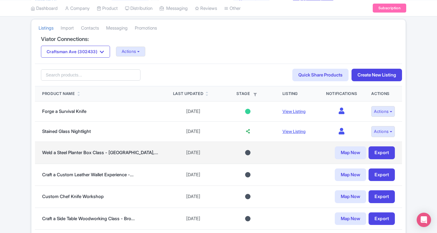
scroll to position [120, 0]
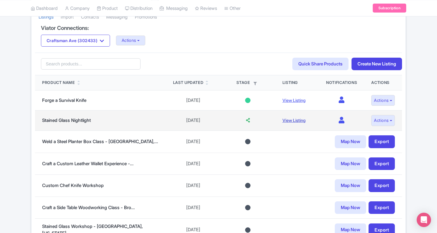
click at [292, 120] on link "View Listing" at bounding box center [293, 120] width 23 height 5
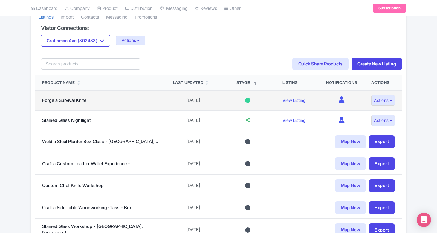
click at [245, 100] on div at bounding box center [247, 100] width 5 height 5
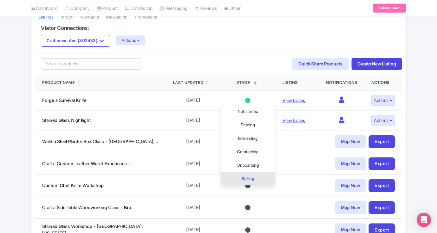
click at [235, 67] on div "Search Quick Share Products Create New Listing" at bounding box center [218, 64] width 367 height 23
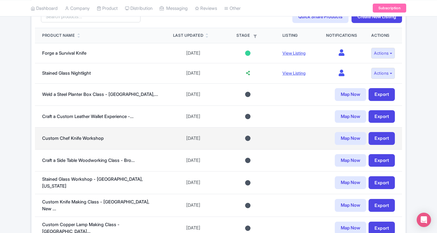
scroll to position [168, 0]
click at [381, 135] on link "Export" at bounding box center [381, 138] width 26 height 13
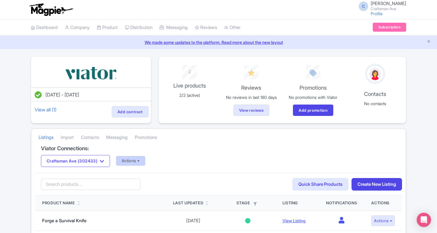
click at [131, 161] on button "Actions" at bounding box center [131, 161] width 30 height 10
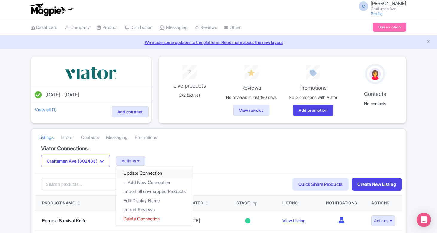
click at [132, 170] on link "Update Connection" at bounding box center [154, 173] width 76 height 9
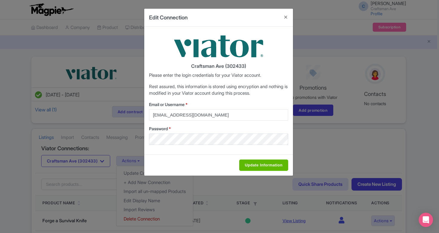
click at [261, 168] on input "Update Information" at bounding box center [263, 164] width 49 height 11
type input "Saving..."
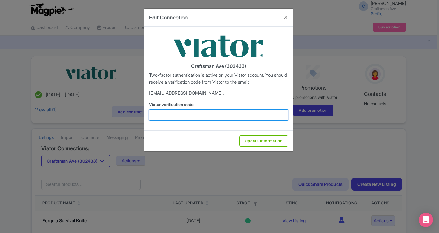
click at [209, 111] on input "Viator verification code:" at bounding box center [218, 114] width 139 height 11
paste input "730473"
type input "730473"
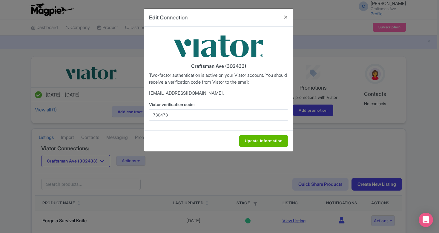
click at [260, 140] on input "Update Information" at bounding box center [263, 140] width 49 height 11
type input "Saving..."
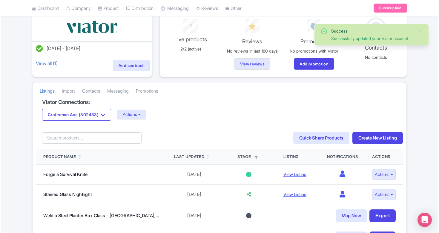
scroll to position [136, 0]
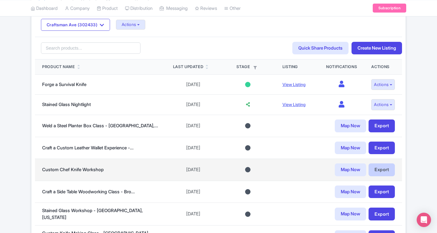
click at [387, 172] on link "Export" at bounding box center [381, 169] width 26 height 13
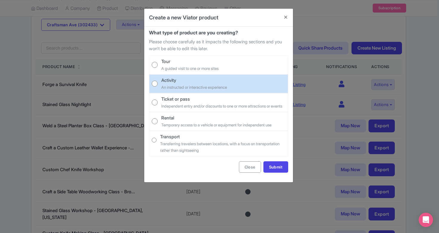
click at [200, 91] on label "Activity An instructed or interactive experience" at bounding box center [218, 83] width 139 height 19
click at [158, 87] on input "Activity An instructed or interactive experience" at bounding box center [155, 84] width 6 height 6
radio input "true"
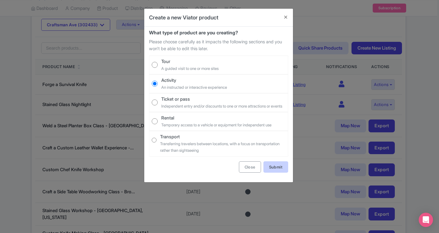
click at [273, 168] on link "Submit" at bounding box center [275, 166] width 25 height 11
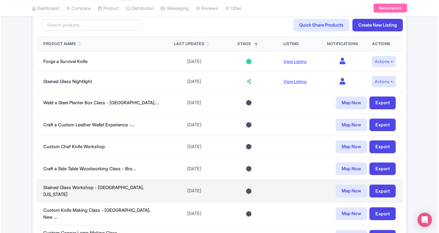
scroll to position [171, 0]
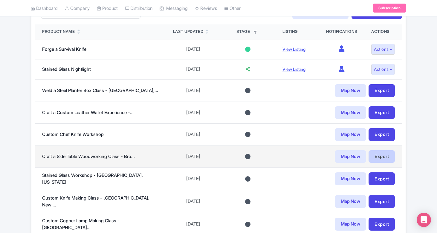
click at [381, 159] on link "Export" at bounding box center [381, 156] width 26 height 13
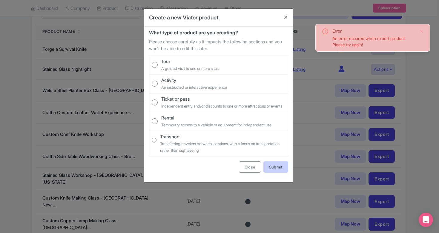
click at [267, 171] on link "Submit" at bounding box center [275, 166] width 25 height 11
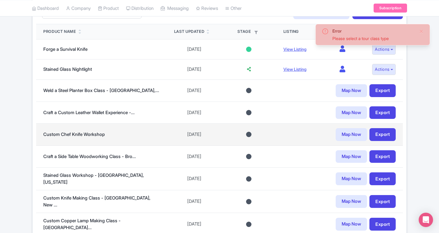
click at [307, 134] on div "Map Now Export" at bounding box center [339, 134] width 112 height 13
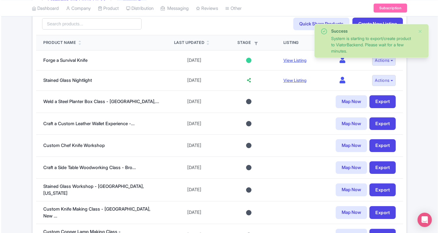
scroll to position [190, 0]
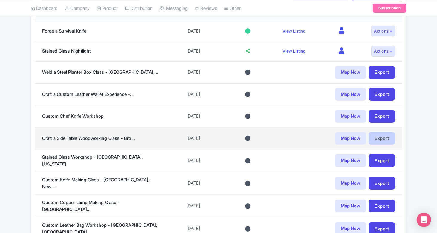
click at [386, 136] on link "Export" at bounding box center [381, 138] width 26 height 13
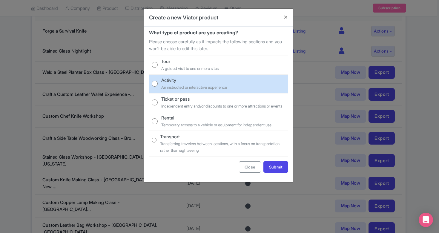
click at [220, 86] on small "An instructed or interactive experience" at bounding box center [194, 87] width 66 height 5
click at [158, 86] on input "Activity An instructed or interactive experience" at bounding box center [155, 84] width 6 height 6
radio input "true"
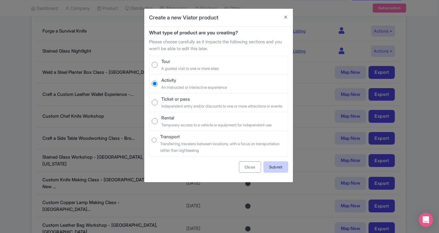
click at [271, 173] on link "Submit" at bounding box center [275, 166] width 25 height 11
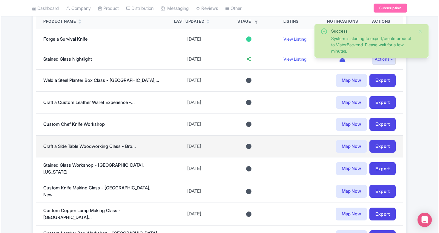
scroll to position [183, 0]
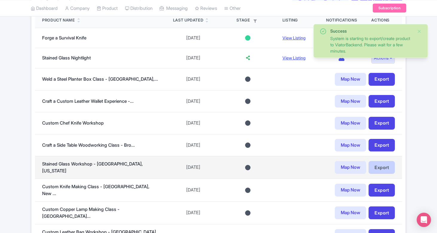
click at [387, 166] on link "Export" at bounding box center [381, 167] width 26 height 13
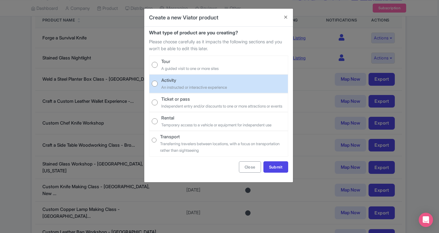
click at [203, 85] on small "An instructed or interactive experience" at bounding box center [194, 87] width 66 height 5
click at [158, 84] on input "Activity An instructed or interactive experience" at bounding box center [155, 84] width 6 height 6
radio input "true"
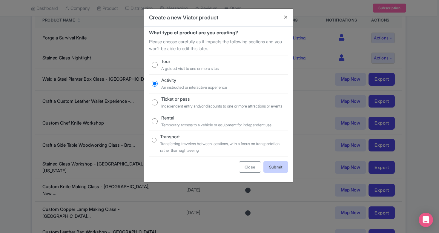
click at [269, 173] on link "Submit" at bounding box center [275, 166] width 25 height 11
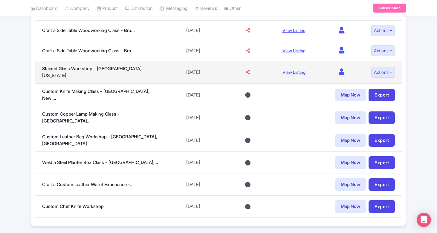
scroll to position [157, 0]
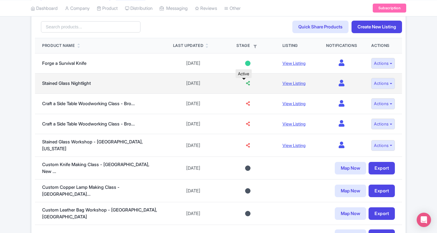
click at [246, 82] on icon at bounding box center [248, 83] width 4 height 4
click at [384, 82] on button "Actions" at bounding box center [383, 83] width 24 height 11
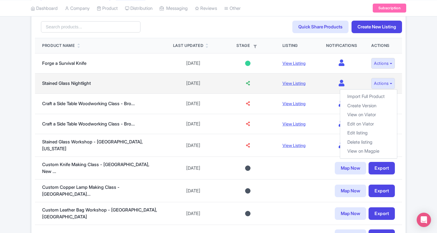
click at [246, 84] on icon at bounding box center [248, 83] width 4 height 4
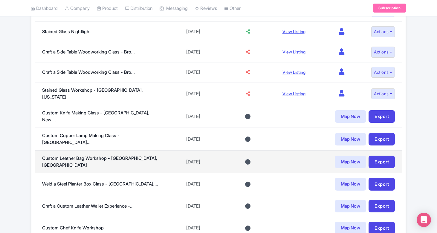
scroll to position [186, 0]
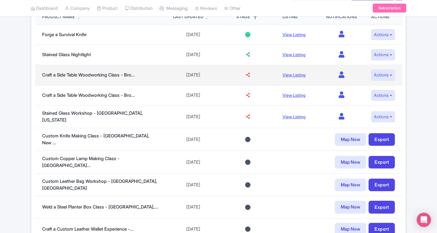
click at [246, 74] on icon at bounding box center [248, 75] width 4 height 4
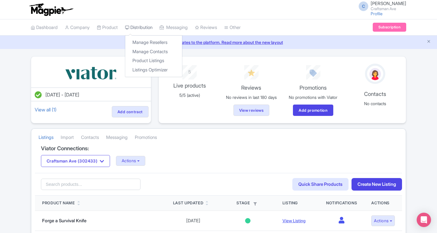
click at [147, 28] on link "Distribution" at bounding box center [138, 27] width 27 height 16
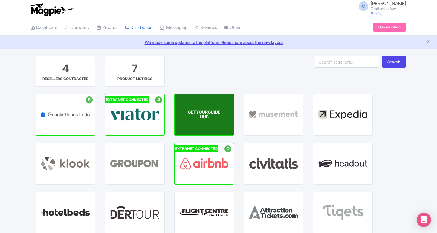
click at [217, 117] on p "HUB" at bounding box center [204, 117] width 33 height 5
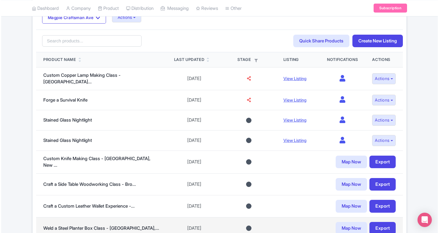
scroll to position [58, 0]
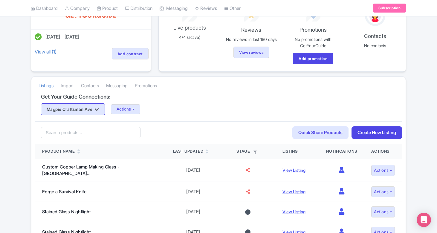
click at [95, 108] on button "Magpie Craftsman Ave" at bounding box center [73, 109] width 64 height 12
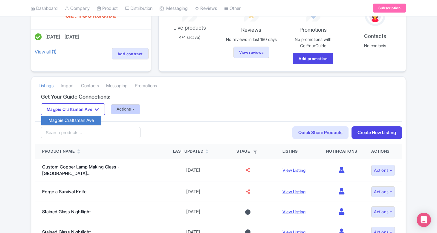
click at [133, 108] on button "Actions" at bounding box center [126, 109] width 30 height 10
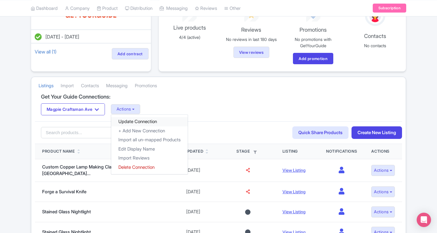
click at [138, 119] on link "Update Connection" at bounding box center [149, 121] width 76 height 9
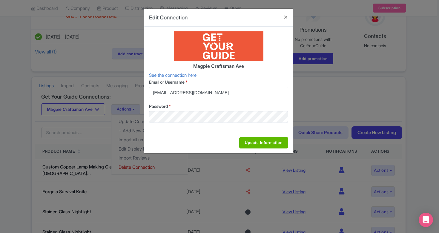
click at [256, 142] on input "Update Information" at bounding box center [263, 142] width 49 height 11
type input "Saving..."
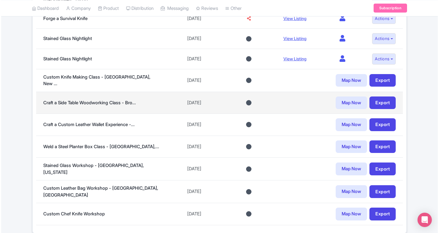
scroll to position [223, 0]
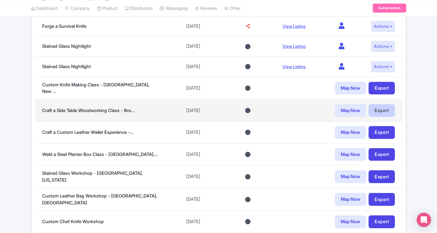
click at [381, 105] on link "Export" at bounding box center [381, 110] width 26 height 13
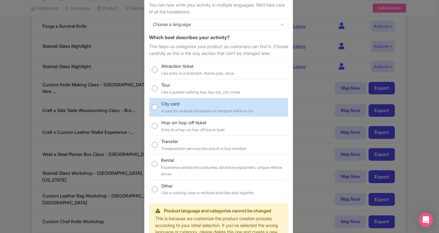
scroll to position [37, 0]
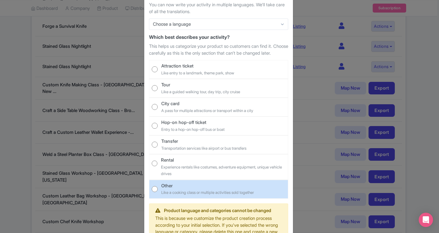
click at [206, 189] on div "Other" at bounding box center [207, 185] width 93 height 7
click at [158, 192] on input "Other Like a cooking class or multiple activities sold together" at bounding box center [155, 189] width 6 height 6
radio input "true"
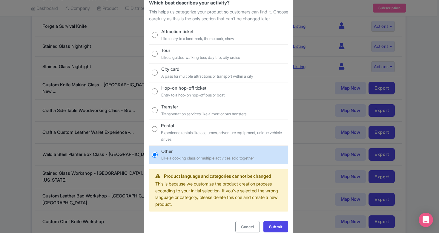
scroll to position [75, 0]
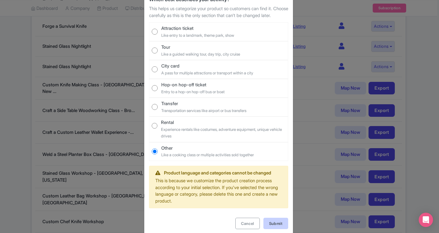
click at [271, 226] on link "Submit" at bounding box center [275, 223] width 25 height 11
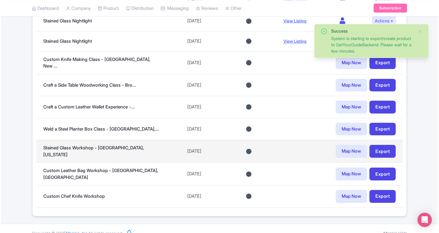
scroll to position [249, 0]
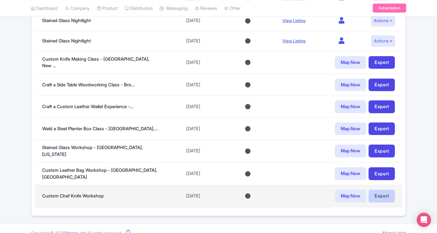
click at [386, 194] on link "Export" at bounding box center [381, 196] width 26 height 13
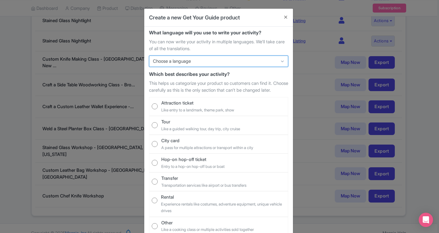
select select "29"
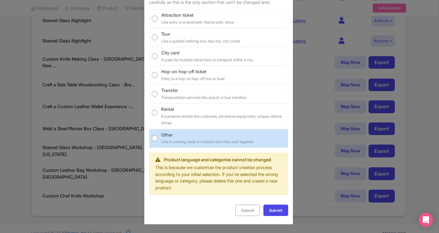
scroll to position [91, 0]
click at [208, 140] on div "Other Like a cooking class or multiple activities sold together" at bounding box center [207, 138] width 93 height 13
click at [158, 140] on input "Other Like a cooking class or multiple activities sold together" at bounding box center [155, 138] width 6 height 6
radio input "true"
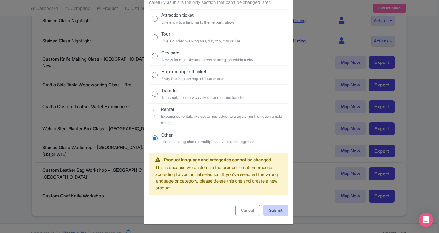
click at [271, 210] on link "Submit" at bounding box center [275, 210] width 25 height 11
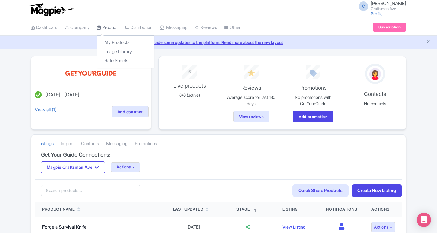
click at [106, 23] on link "Product" at bounding box center [107, 27] width 21 height 16
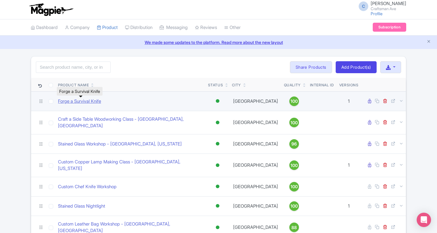
click at [96, 101] on link "Forge a Survival Knife" at bounding box center [79, 101] width 43 height 7
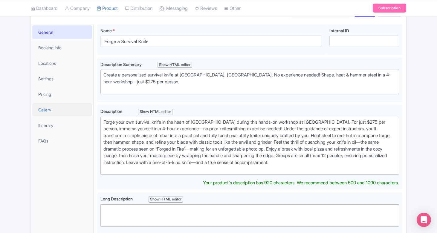
click at [49, 112] on link "Gallery" at bounding box center [62, 109] width 60 height 13
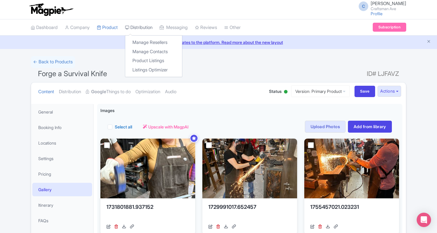
click at [140, 28] on link "Distribution" at bounding box center [138, 27] width 27 height 16
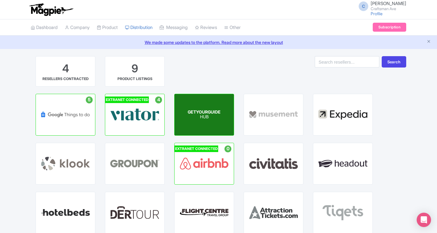
click at [210, 117] on p "HUB" at bounding box center [204, 117] width 33 height 5
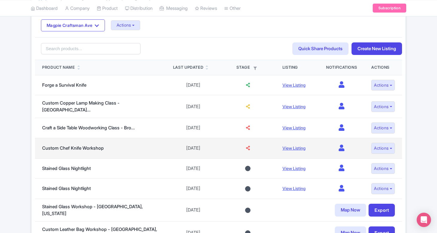
scroll to position [119, 0]
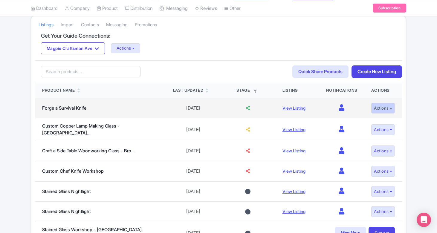
click at [390, 105] on button "Actions" at bounding box center [383, 108] width 24 height 11
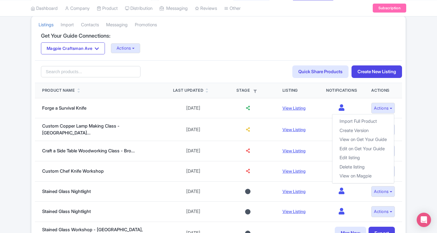
click at [410, 121] on div "[DATE] - [DATE] View all (1) Add contract 6 Live products 6/6 (active) Reviews …" at bounding box center [218, 140] width 437 height 406
